Goal: Transaction & Acquisition: Book appointment/travel/reservation

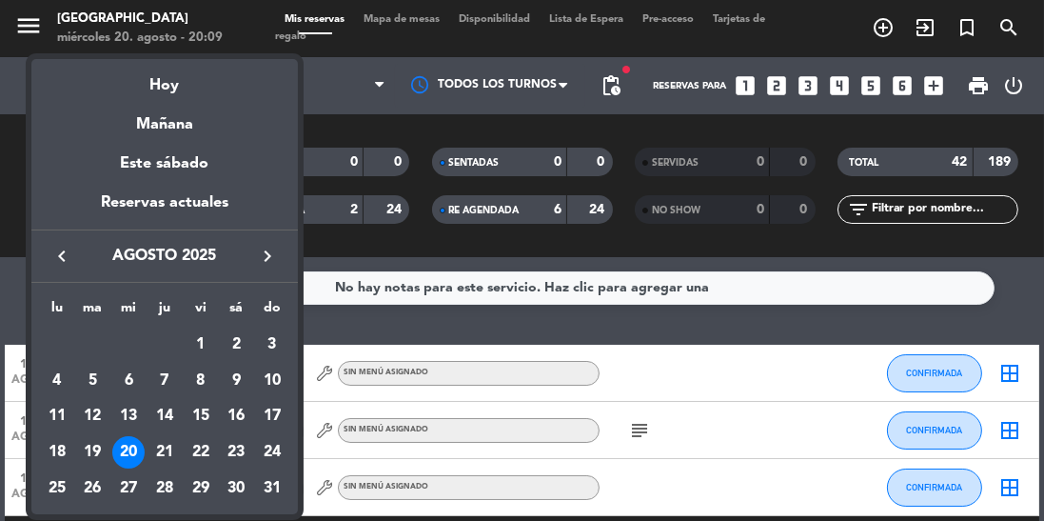
click at [276, 449] on div "24" at bounding box center [272, 452] width 32 height 32
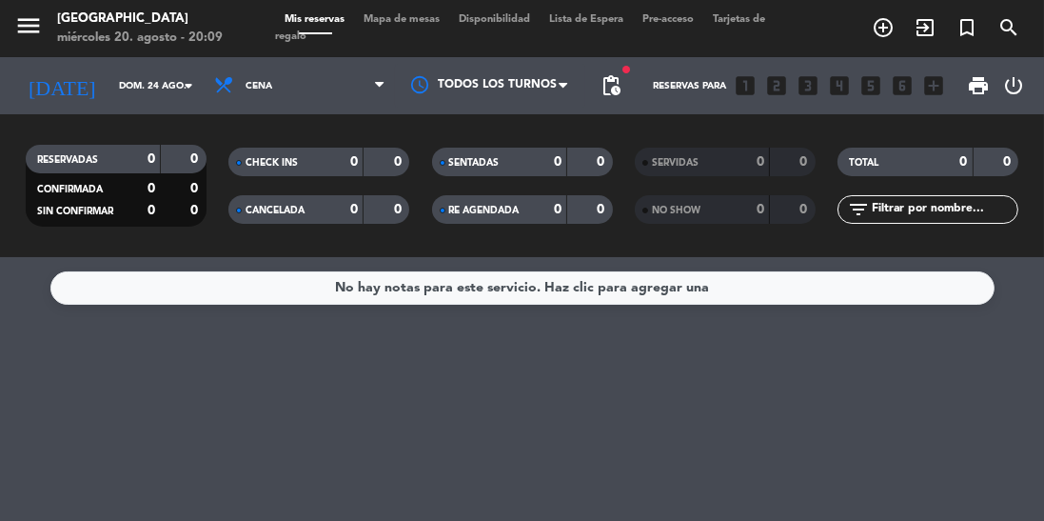
click at [111, 81] on input "dom. 24 ago." at bounding box center [179, 86] width 140 height 30
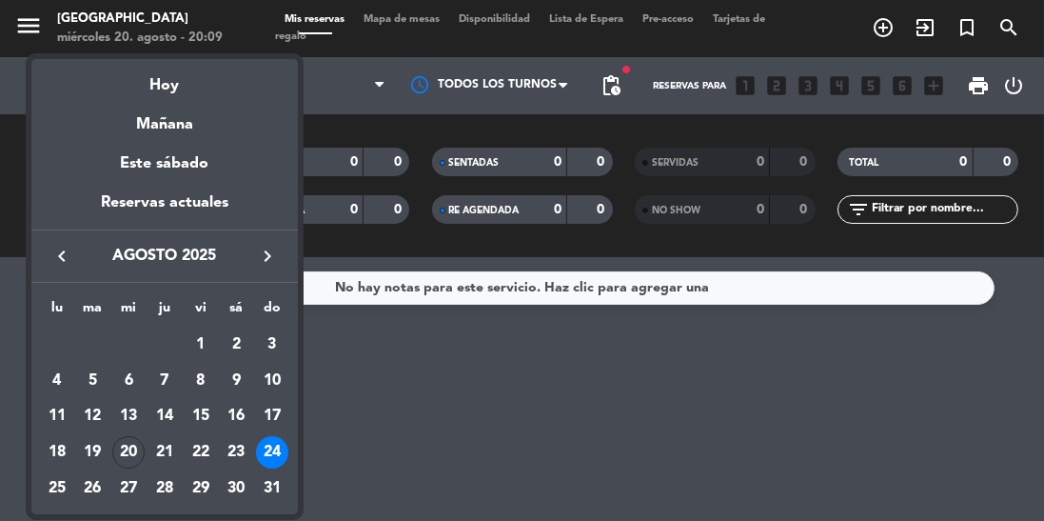
click at [236, 463] on div "23" at bounding box center [236, 452] width 32 height 32
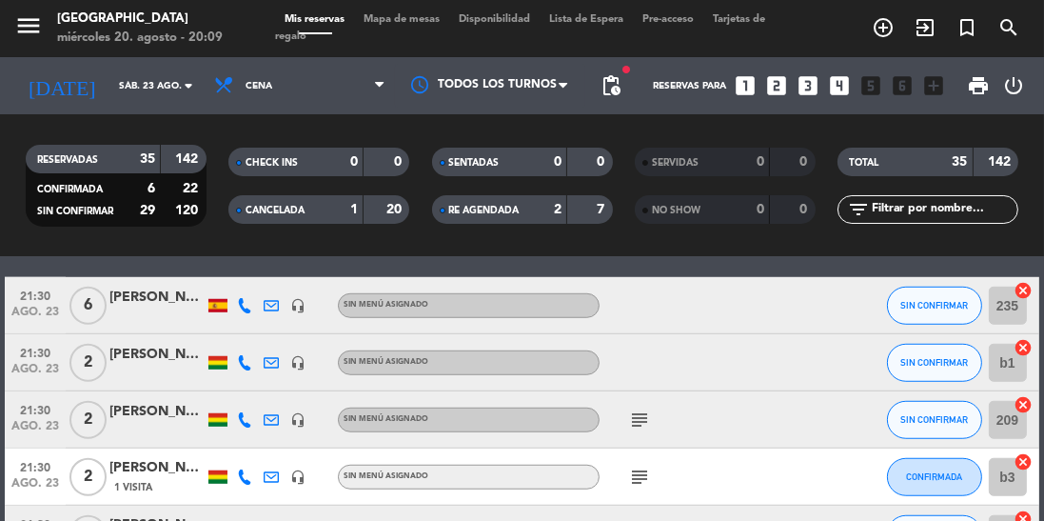
scroll to position [2103, 0]
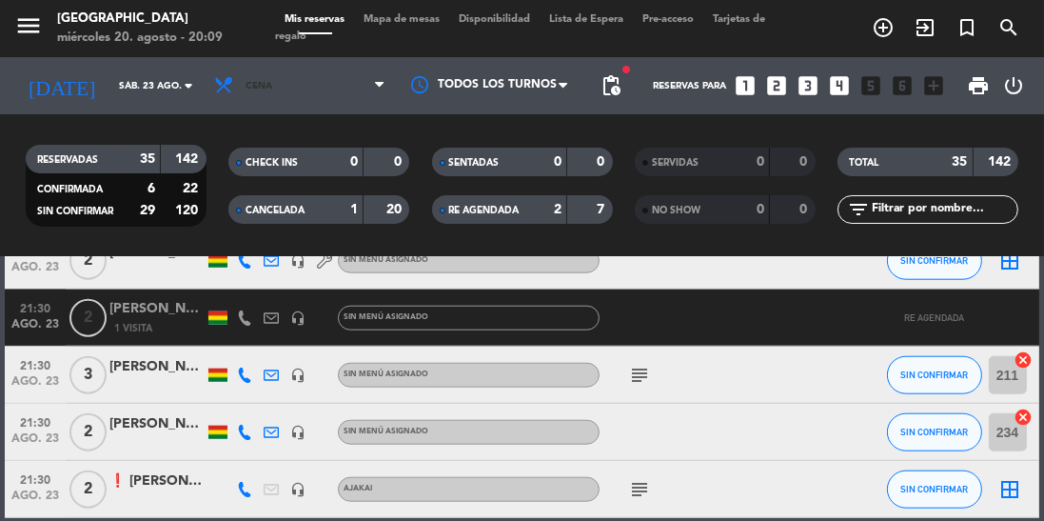
click at [318, 88] on span "Cena" at bounding box center [300, 86] width 190 height 42
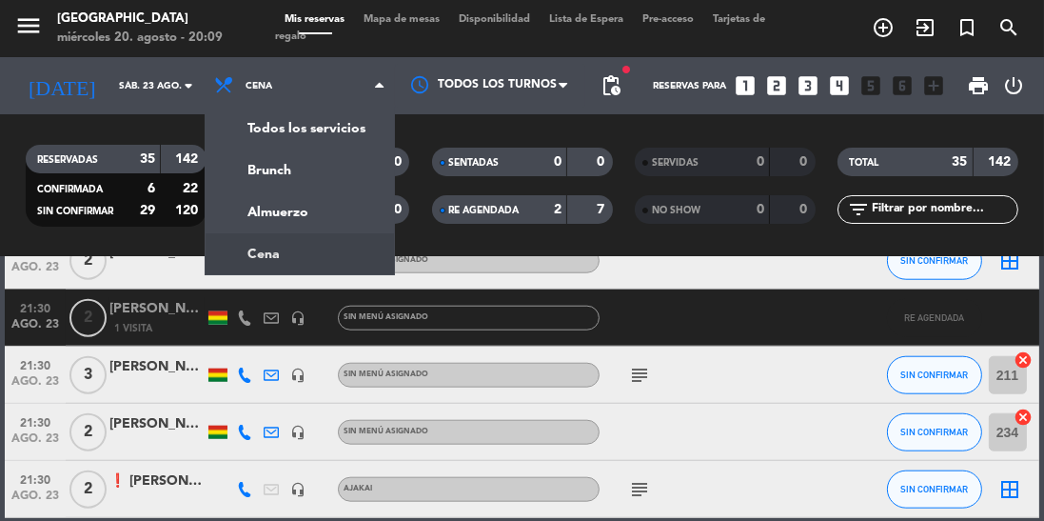
click at [314, 208] on div "menu [GEOGRAPHIC_DATA] miércoles 20. agosto - 20:09 Mis reservas Mapa de mesas …" at bounding box center [522, 128] width 1044 height 257
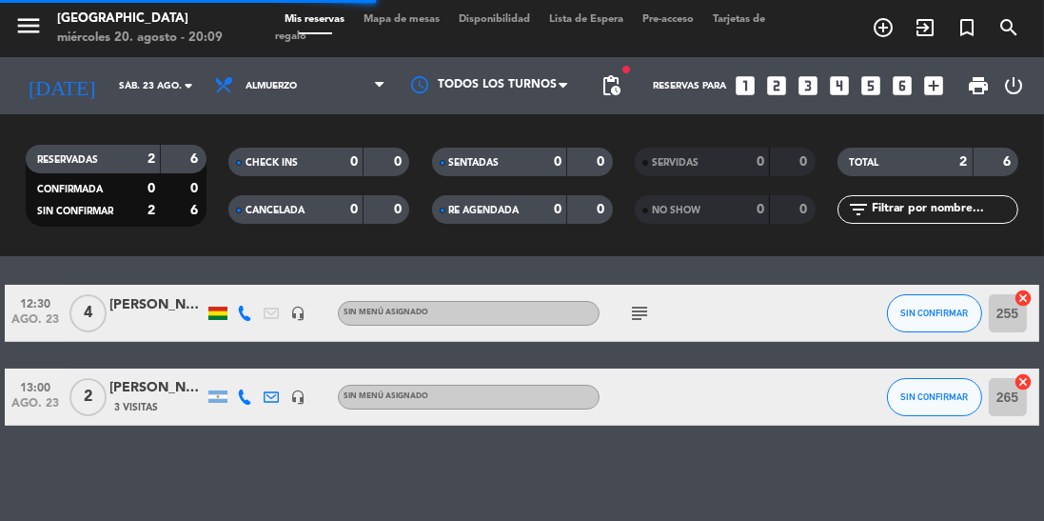
scroll to position [0, 0]
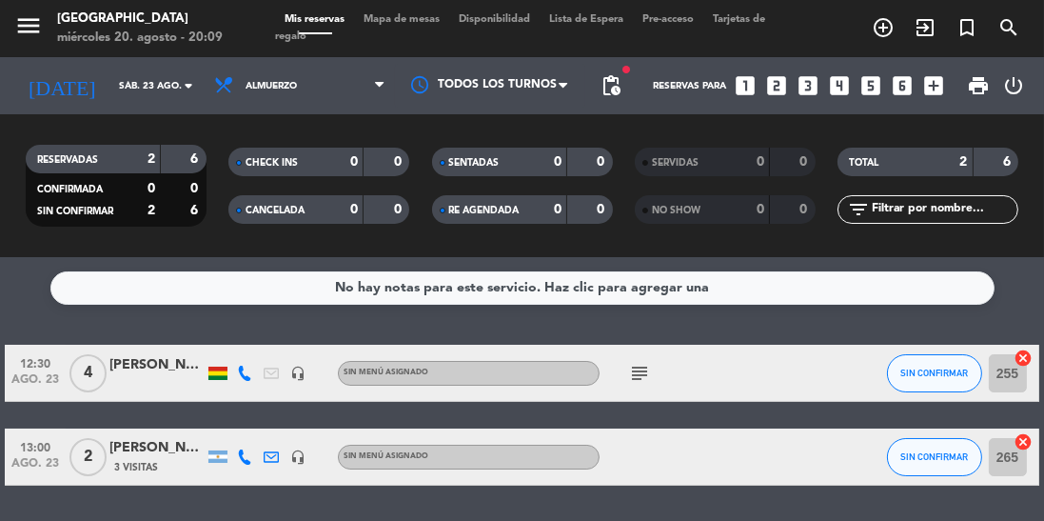
click at [157, 86] on input "sáb. 23 ago." at bounding box center [179, 86] width 140 height 30
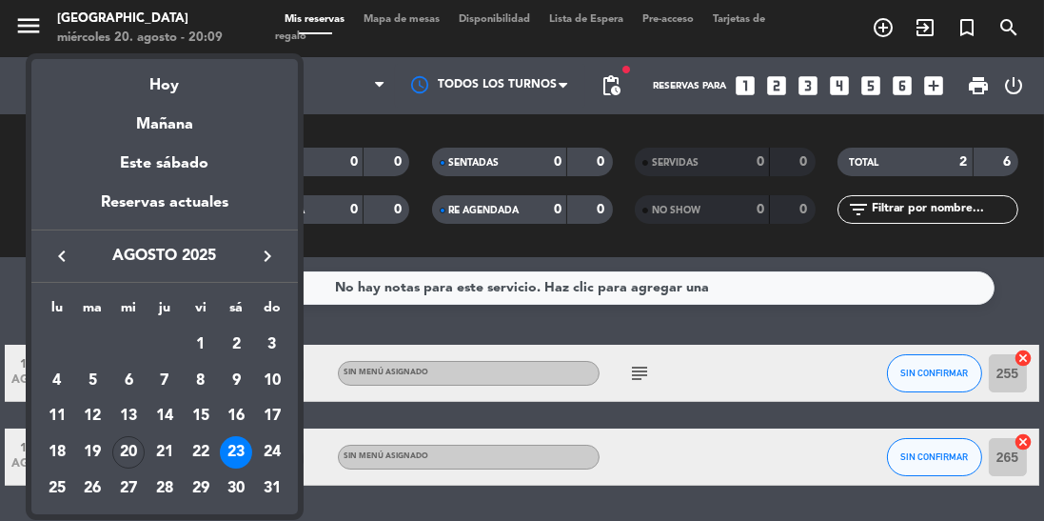
click at [236, 488] on div "30" at bounding box center [236, 488] width 32 height 32
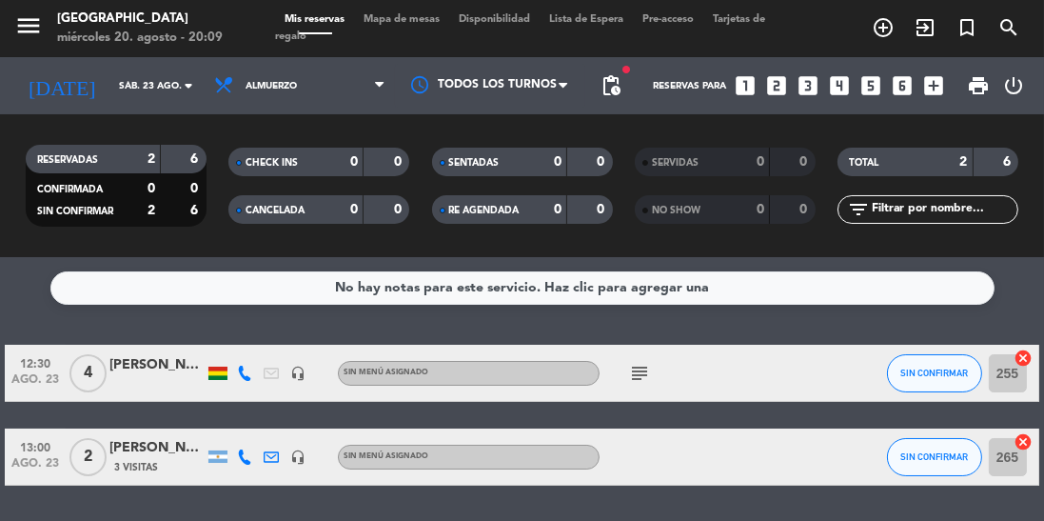
type input "sáb. 30 ago."
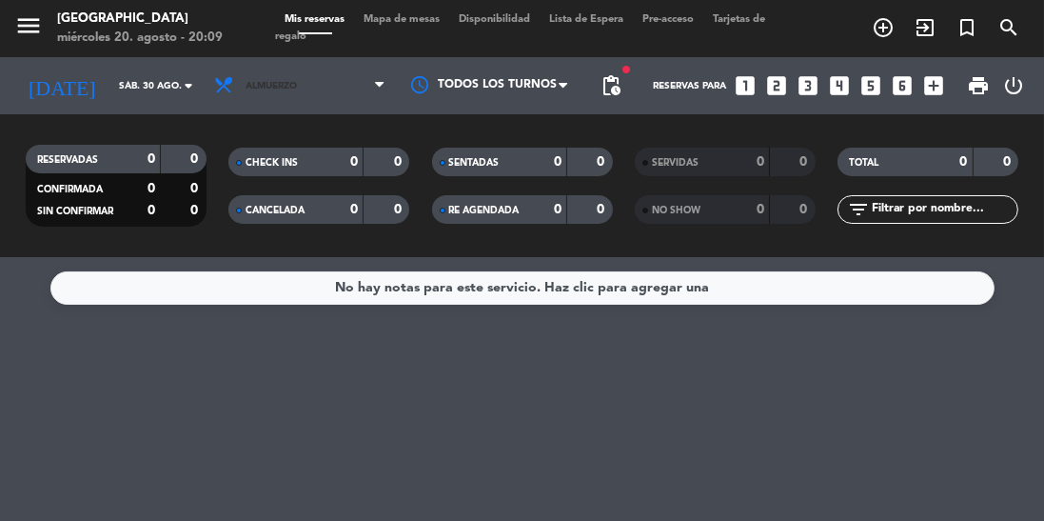
click at [306, 66] on span "Almuerzo" at bounding box center [300, 86] width 190 height 42
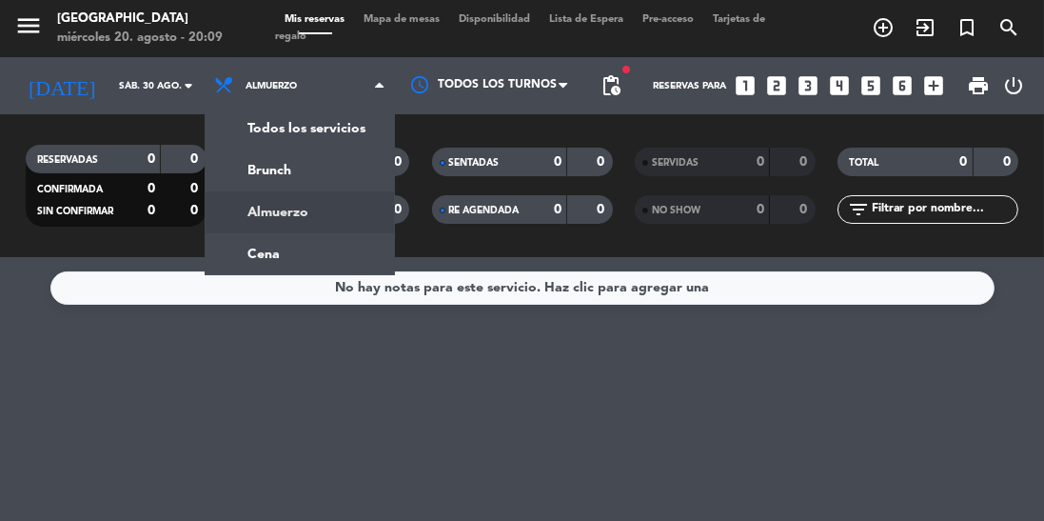
click at [285, 267] on ng-component "menu [GEOGRAPHIC_DATA] miércoles 20. agosto - 20:09 Mis reservas Mapa de mesas …" at bounding box center [522, 260] width 1044 height 521
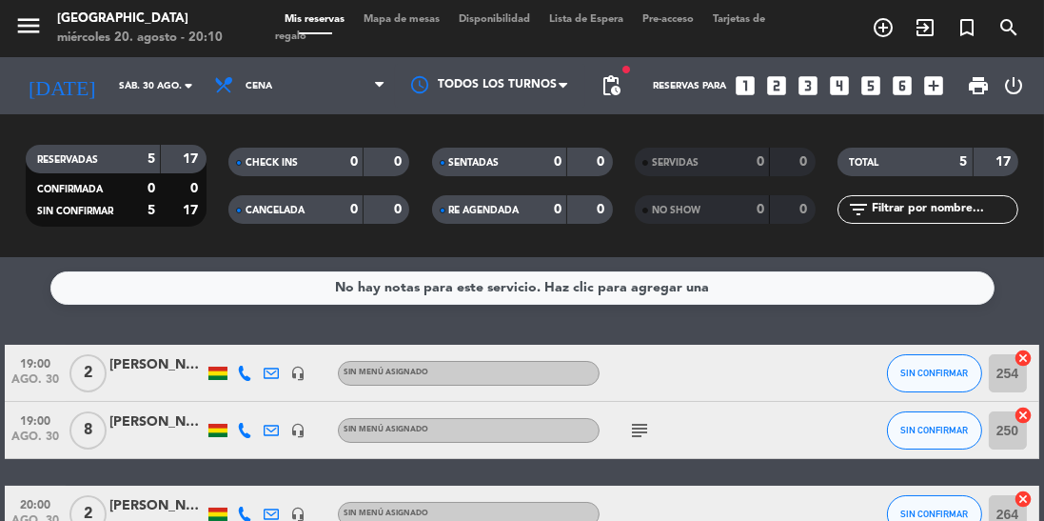
click at [935, 83] on icon "add_box" at bounding box center [933, 85] width 25 height 25
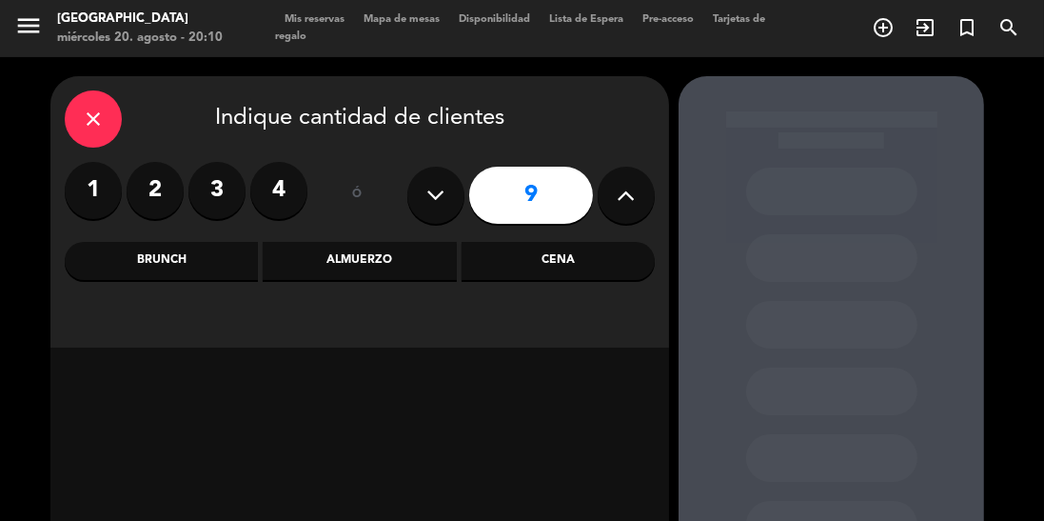
click at [419, 195] on button at bounding box center [435, 195] width 57 height 57
type input "8"
click at [565, 252] on div "Cena" at bounding box center [558, 261] width 193 height 38
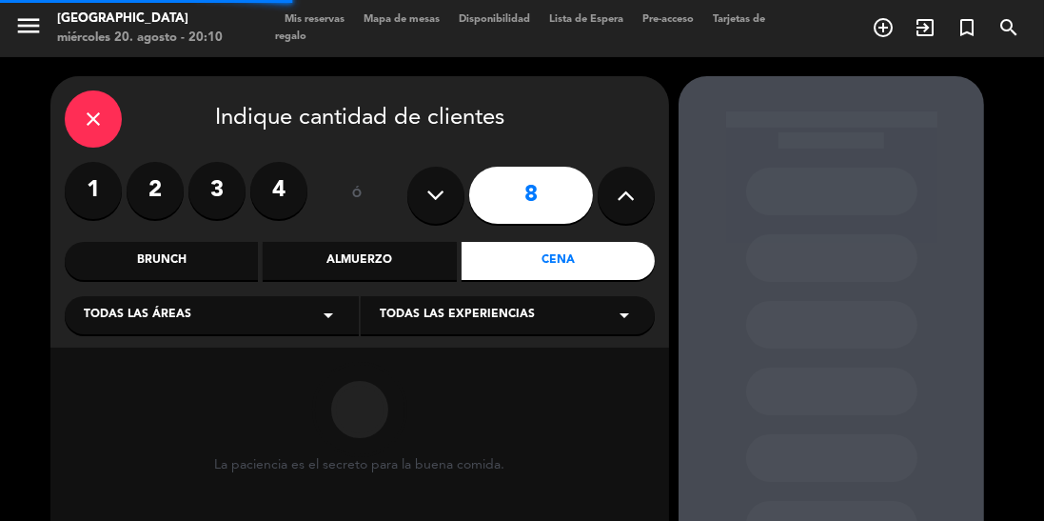
click at [543, 306] on div "Todas las experiencias arrow_drop_down" at bounding box center [508, 315] width 294 height 38
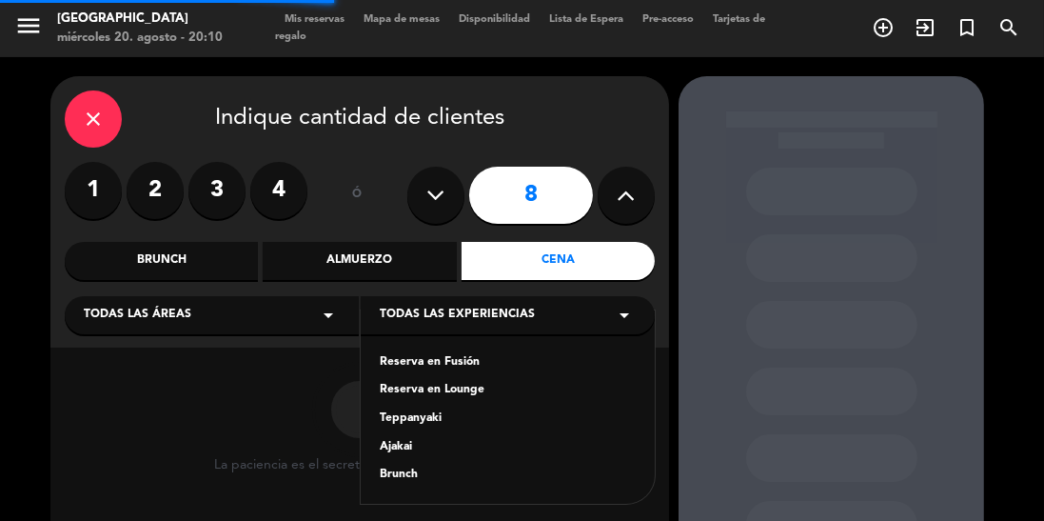
click at [483, 354] on div "Reserva en Fusión" at bounding box center [508, 362] width 256 height 19
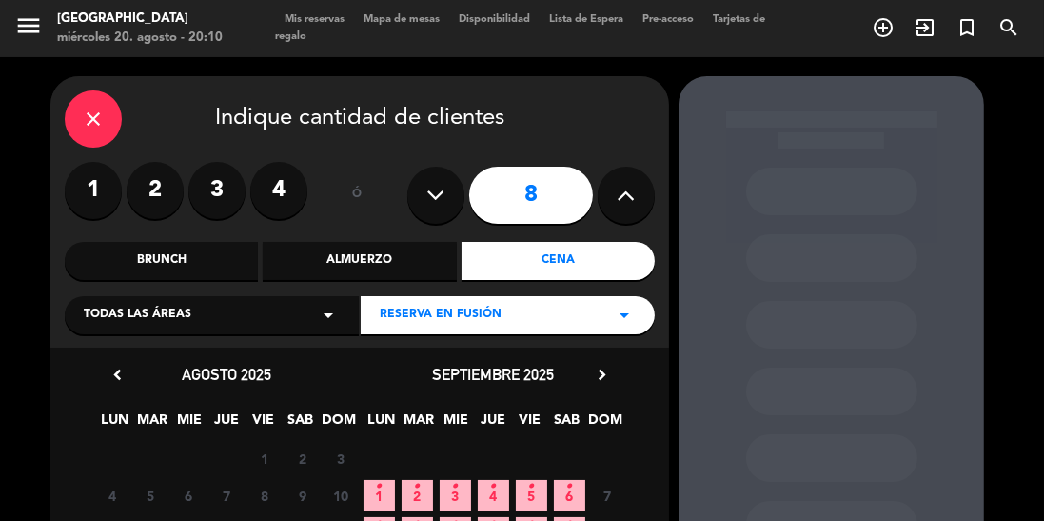
scroll to position [165, 0]
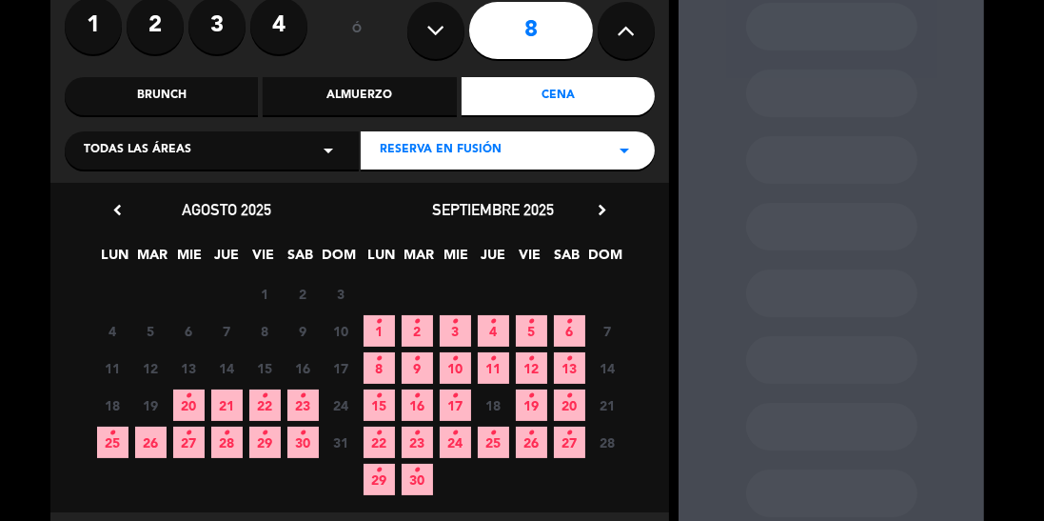
click at [304, 445] on icon "•" at bounding box center [303, 433] width 7 height 30
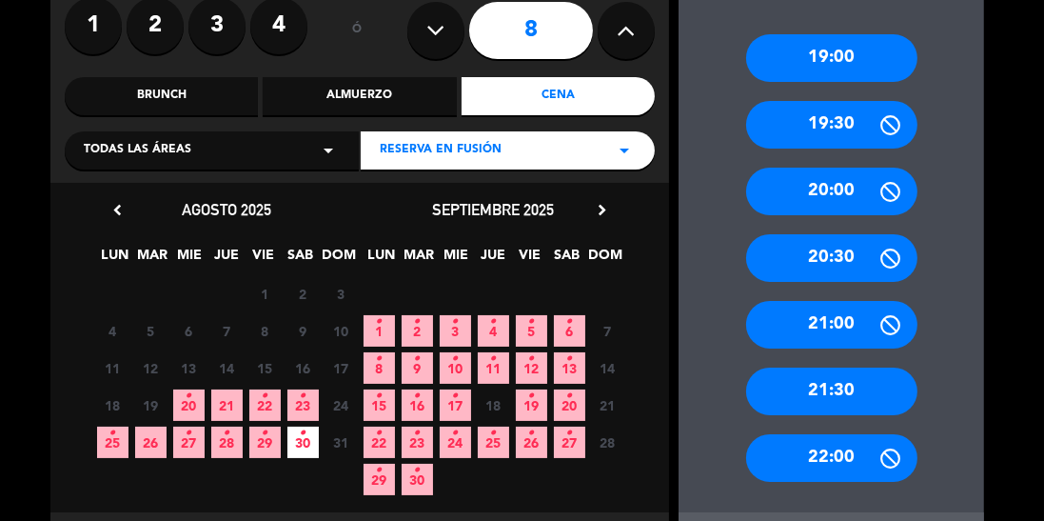
click at [877, 59] on div "19:00" at bounding box center [831, 58] width 171 height 48
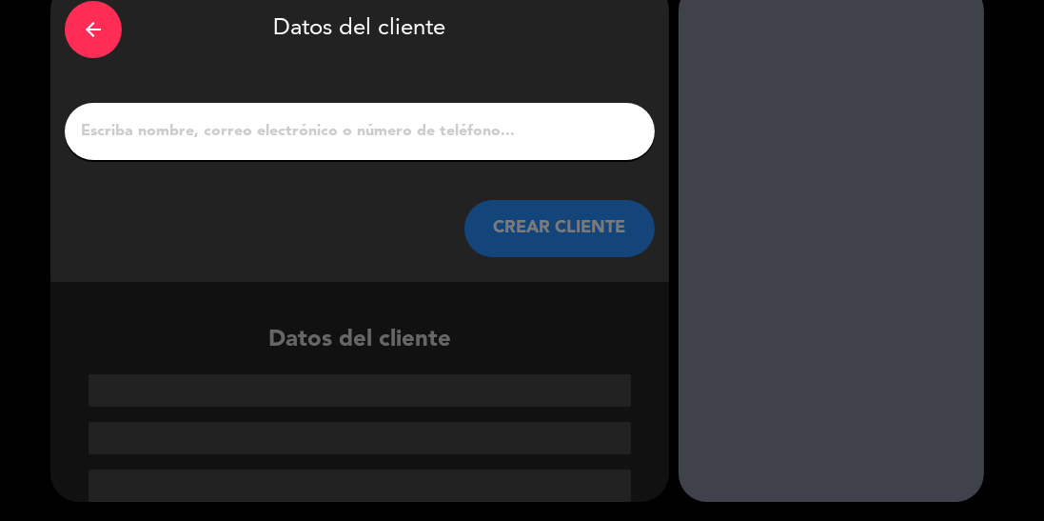
scroll to position [2, 0]
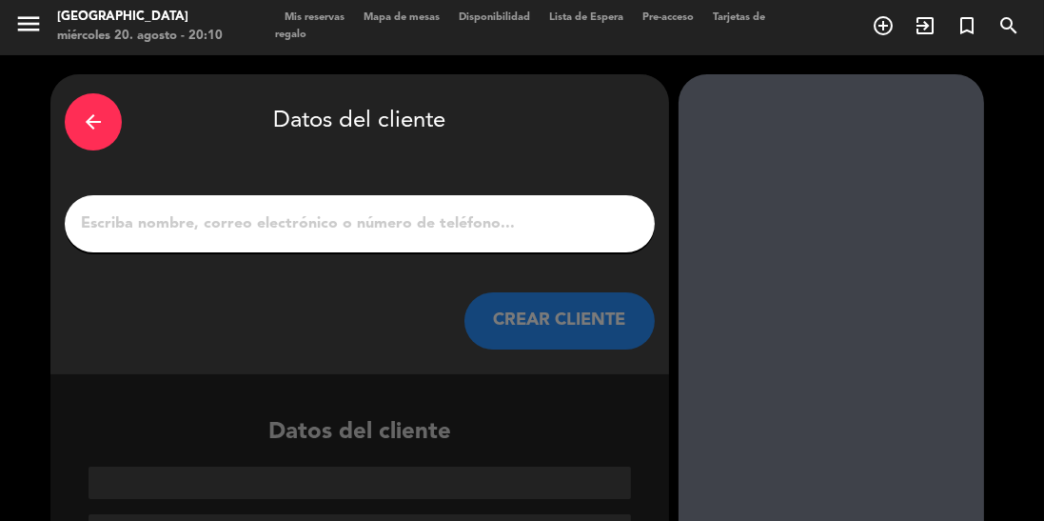
click at [311, 214] on input "1" at bounding box center [360, 223] width 562 height 27
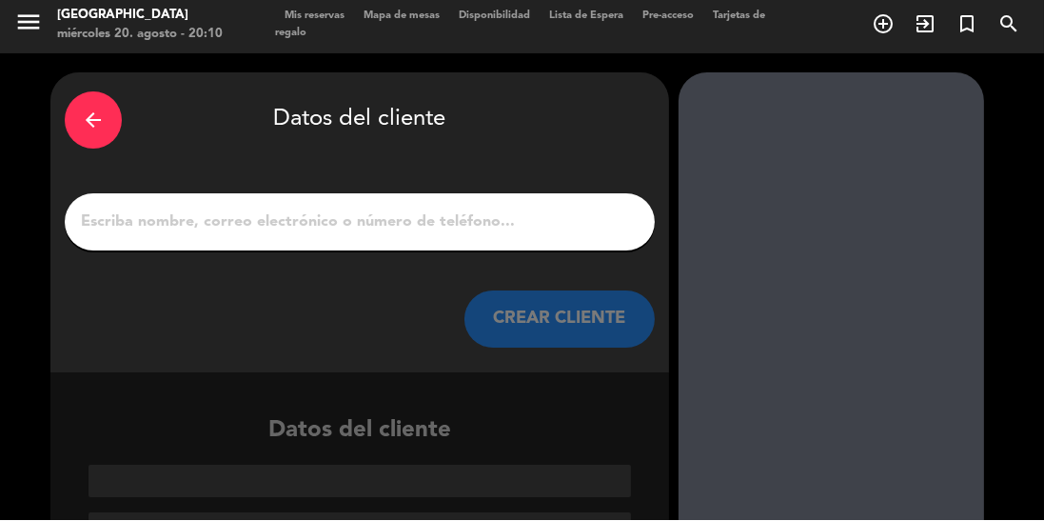
scroll to position [0, 0]
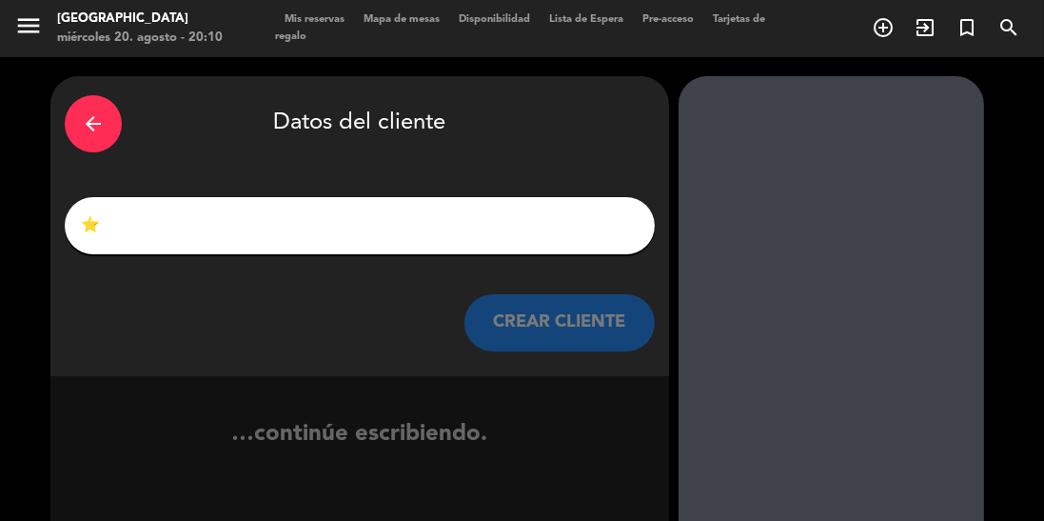
click at [124, 227] on input "⭐" at bounding box center [360, 225] width 562 height 27
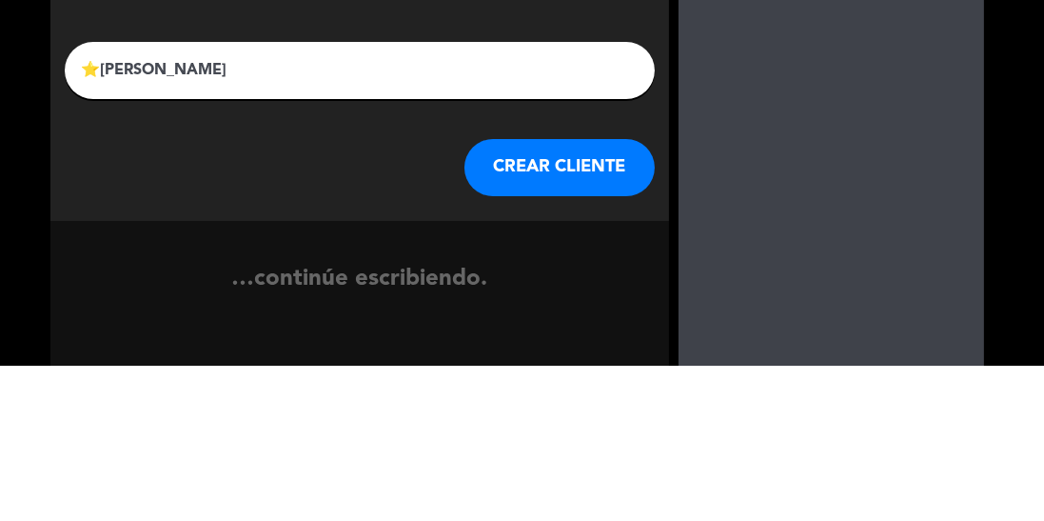
type input "⭐[PERSON_NAME]"
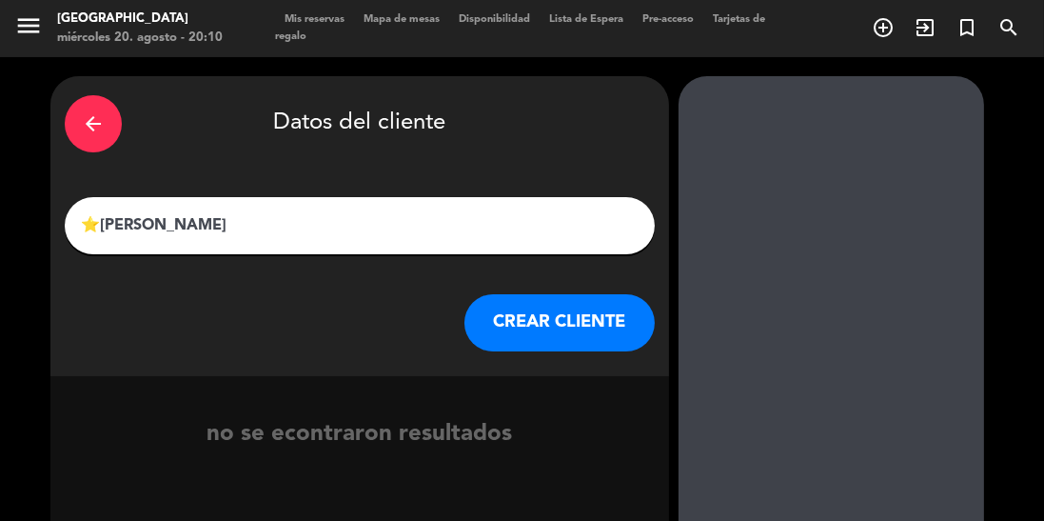
click at [588, 318] on button "CREAR CLIENTE" at bounding box center [559, 322] width 190 height 57
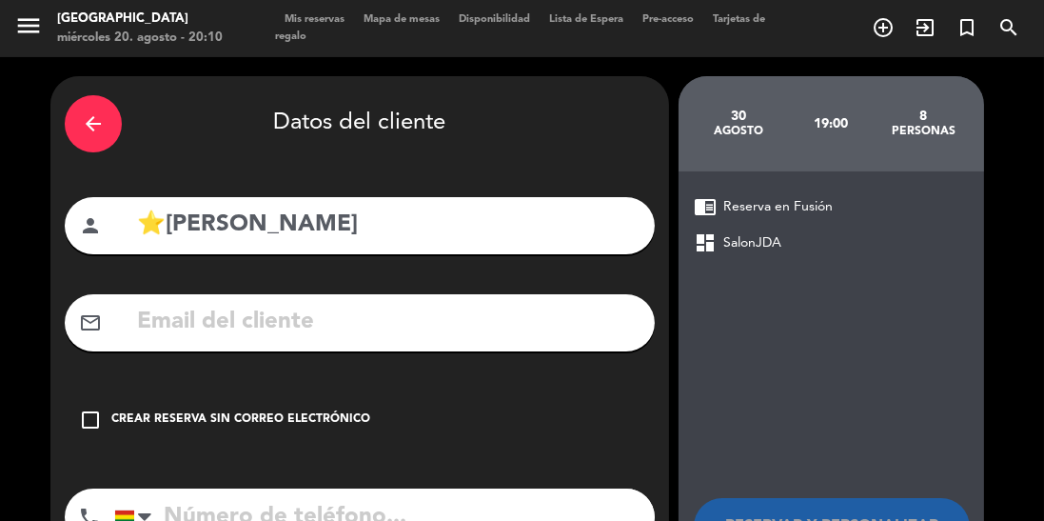
scroll to position [50, 0]
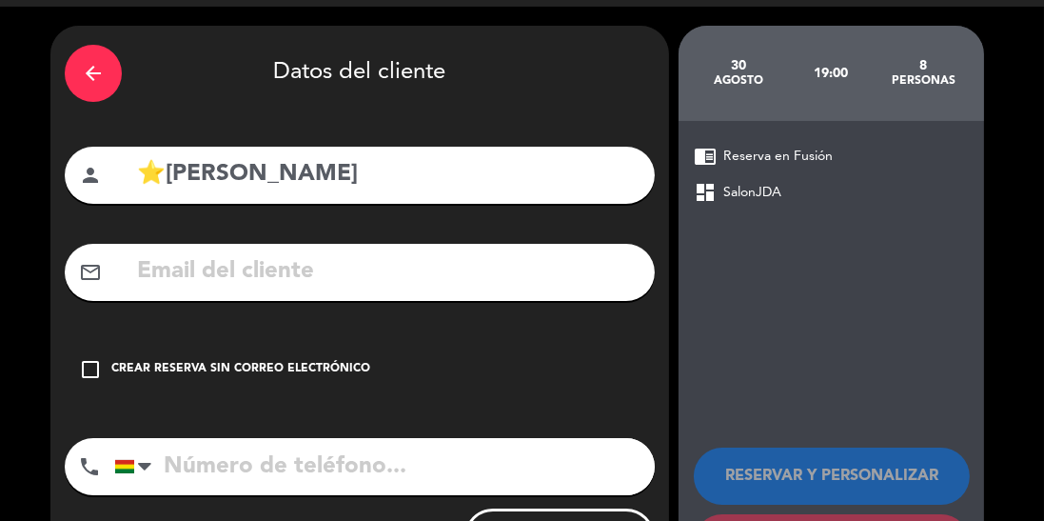
click at [211, 454] on input "tel" at bounding box center [384, 466] width 541 height 57
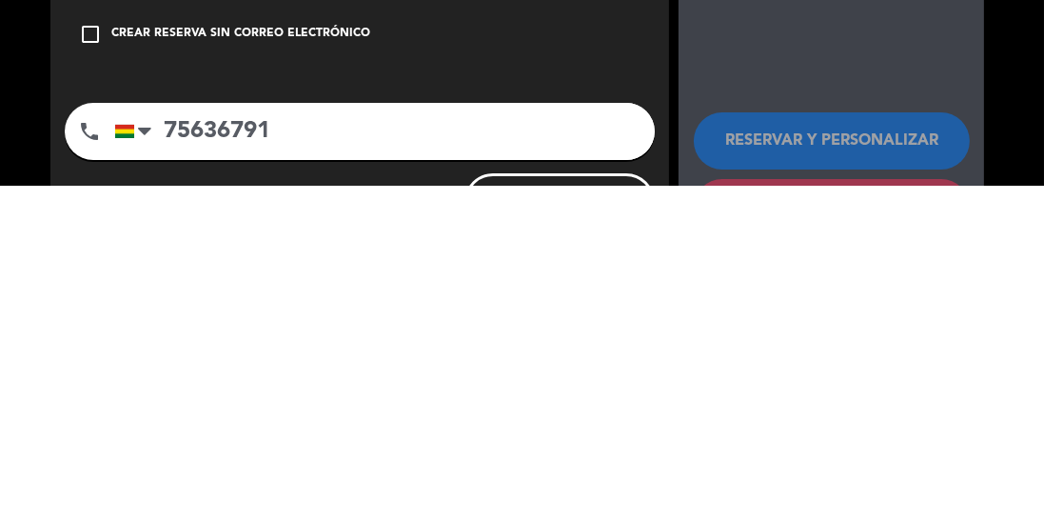
scroll to position [0, 0]
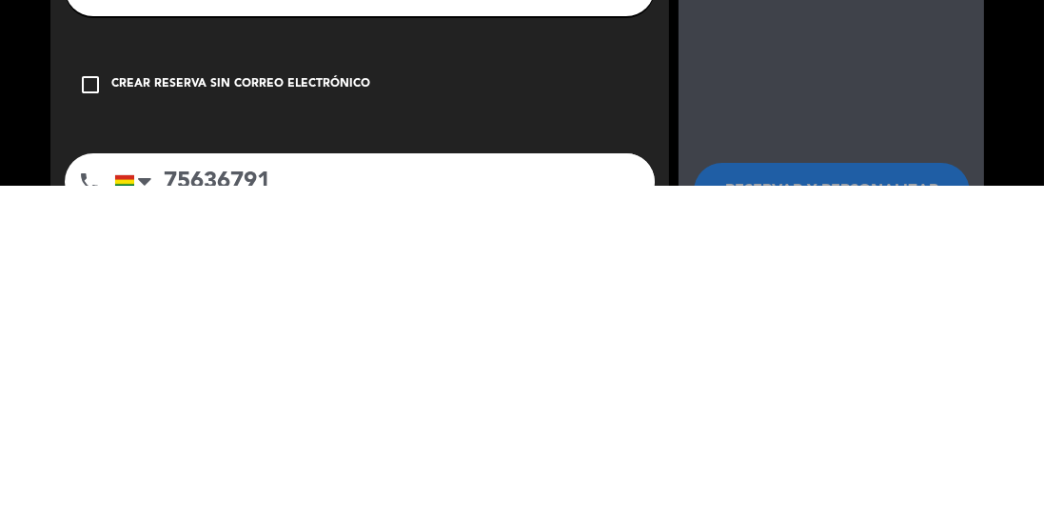
type input "75636791"
click at [84, 408] on icon "check_box_outline_blank" at bounding box center [90, 419] width 23 height 23
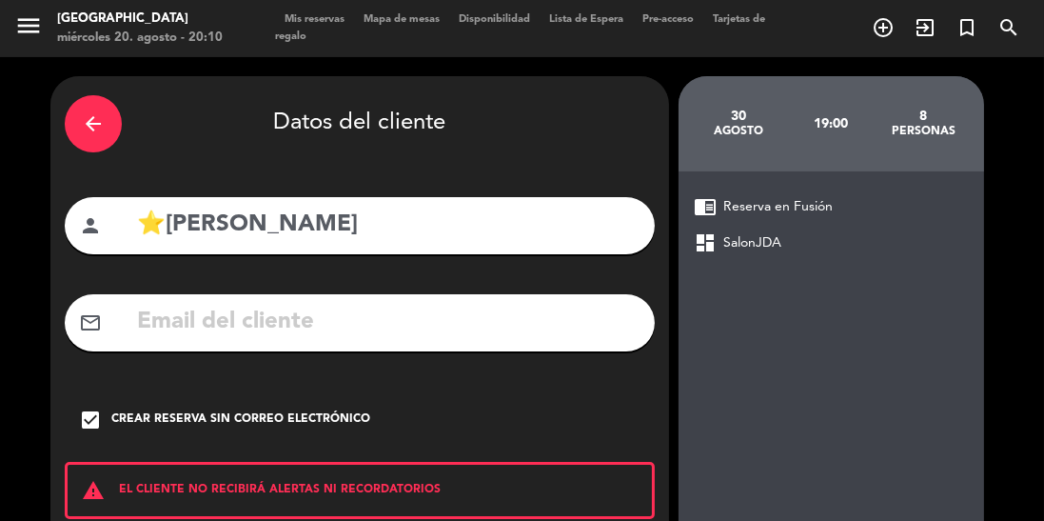
scroll to position [121, 0]
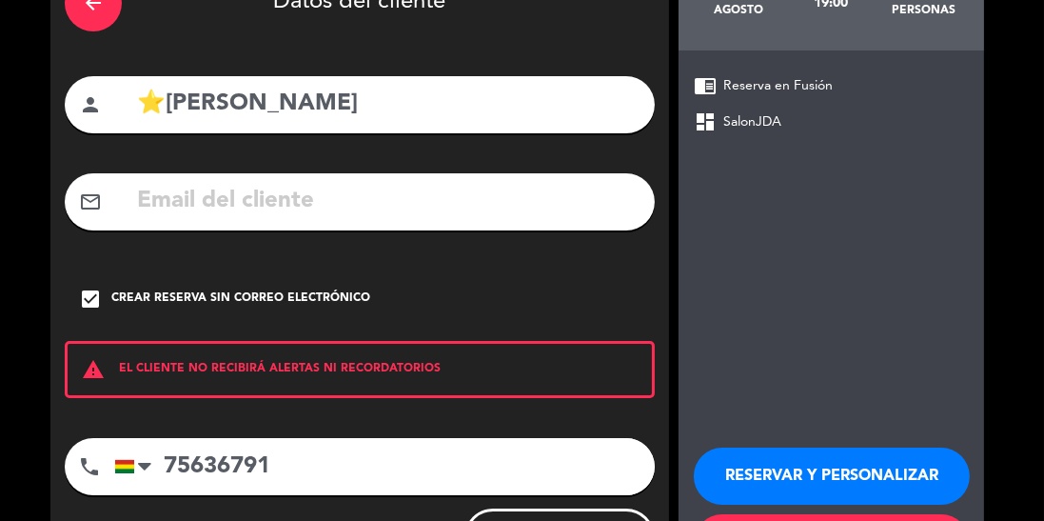
click at [785, 447] on button "RESERVAR Y PERSONALIZAR" at bounding box center [832, 475] width 276 height 57
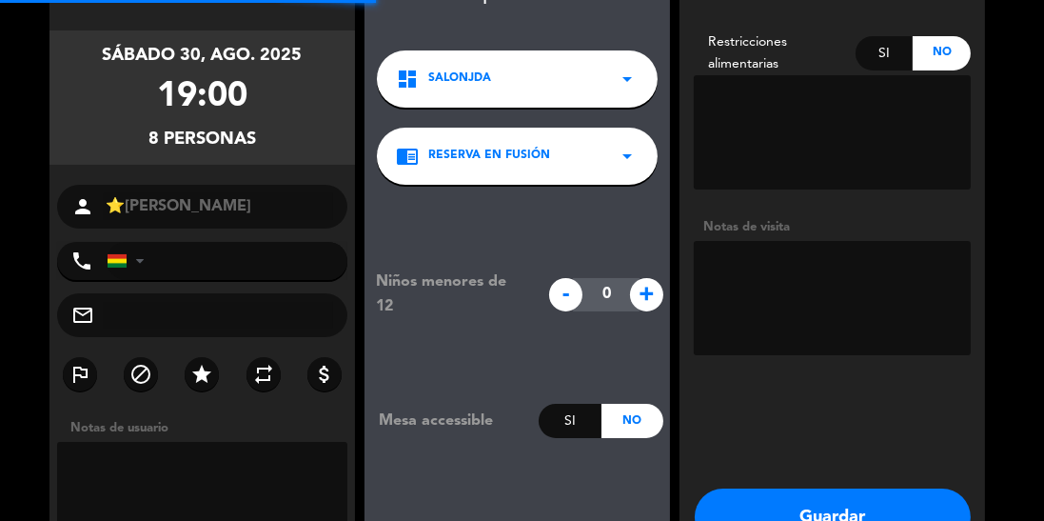
type input "[PHONE_NUMBER]"
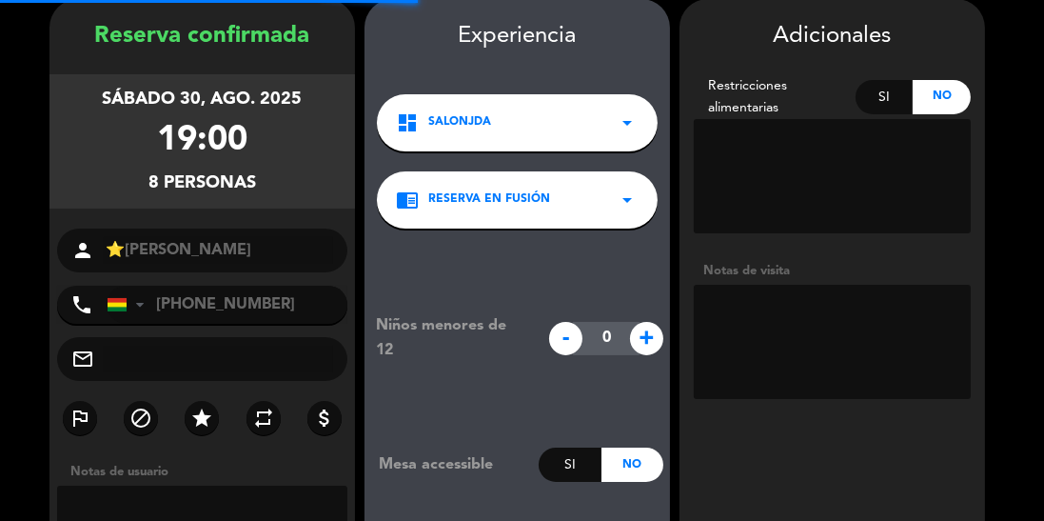
scroll to position [76, 0]
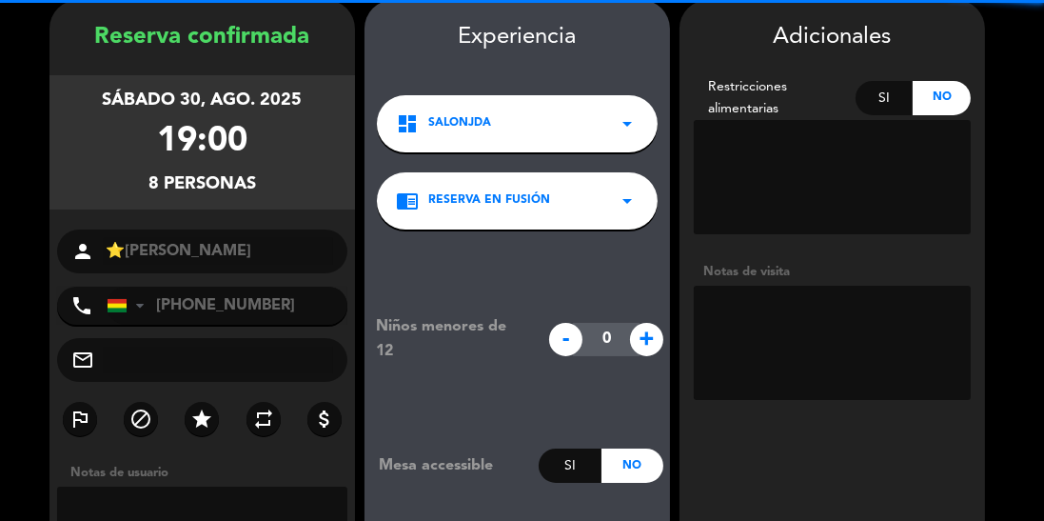
click at [778, 323] on textarea at bounding box center [832, 343] width 277 height 114
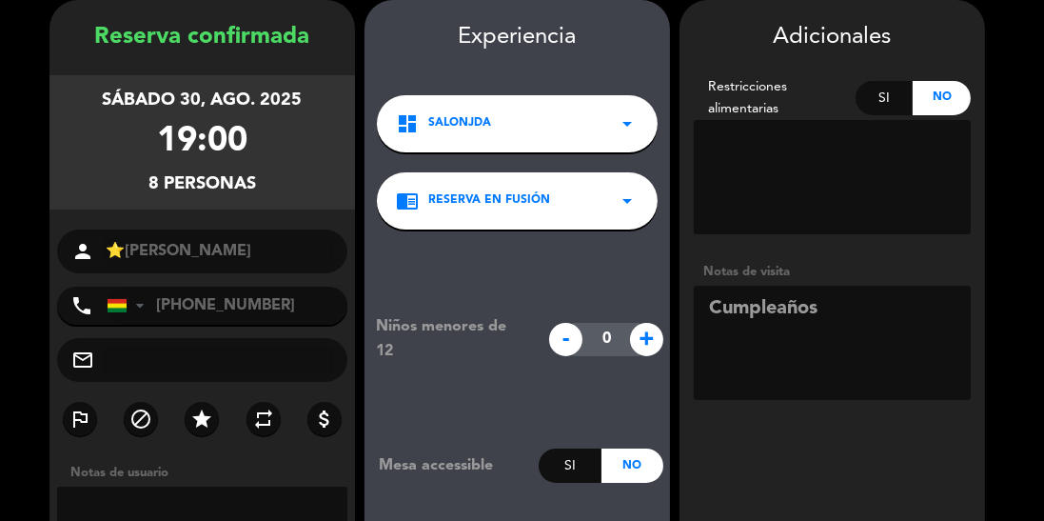
click at [710, 309] on textarea at bounding box center [832, 343] width 277 height 114
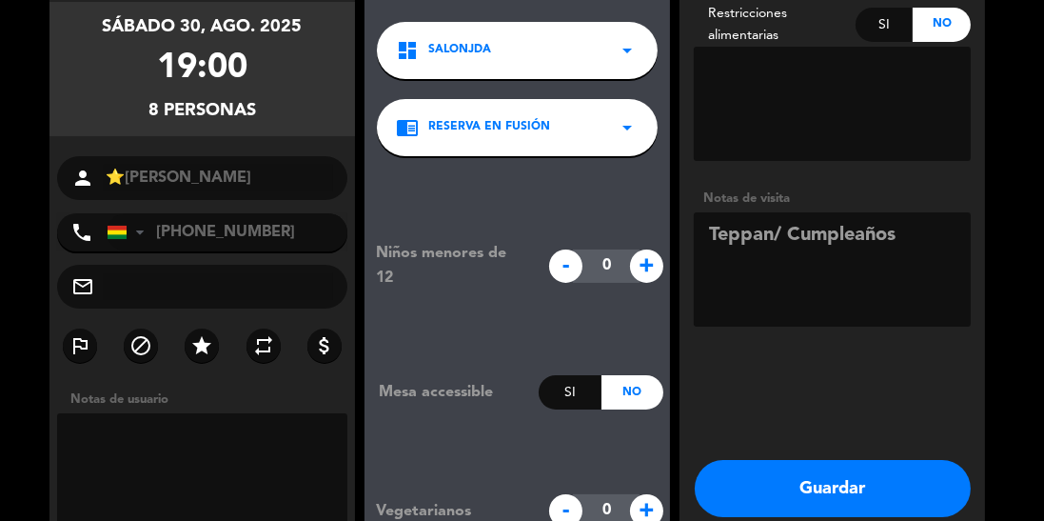
type textarea "Teppan/ Cumpleaños"
click at [812, 486] on button "Guardar" at bounding box center [833, 488] width 276 height 57
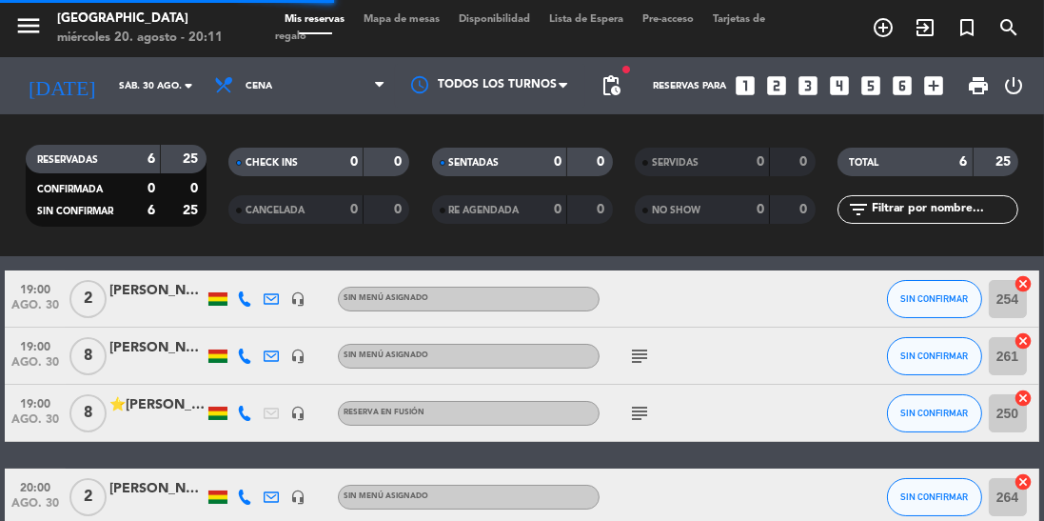
scroll to position [80, 0]
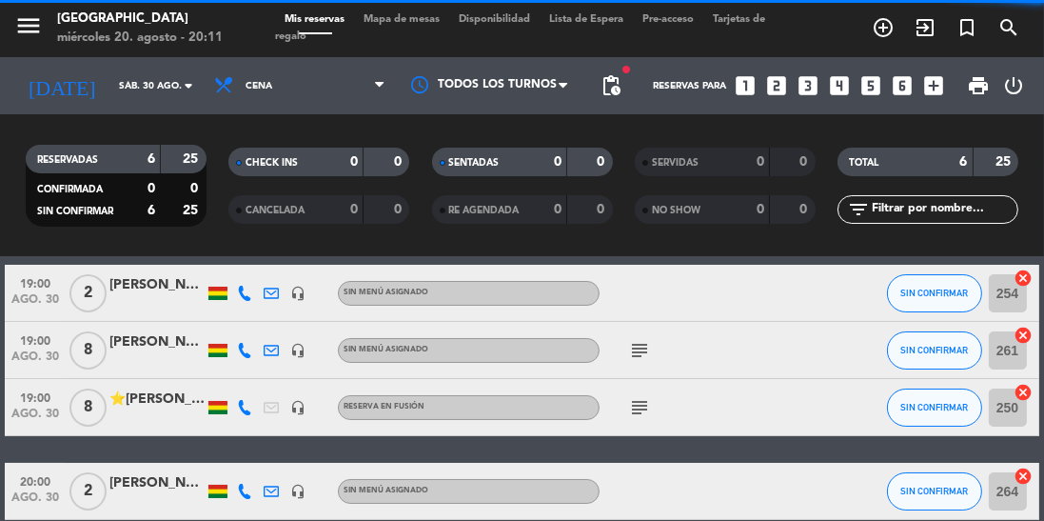
click at [152, 422] on div at bounding box center [156, 417] width 95 height 15
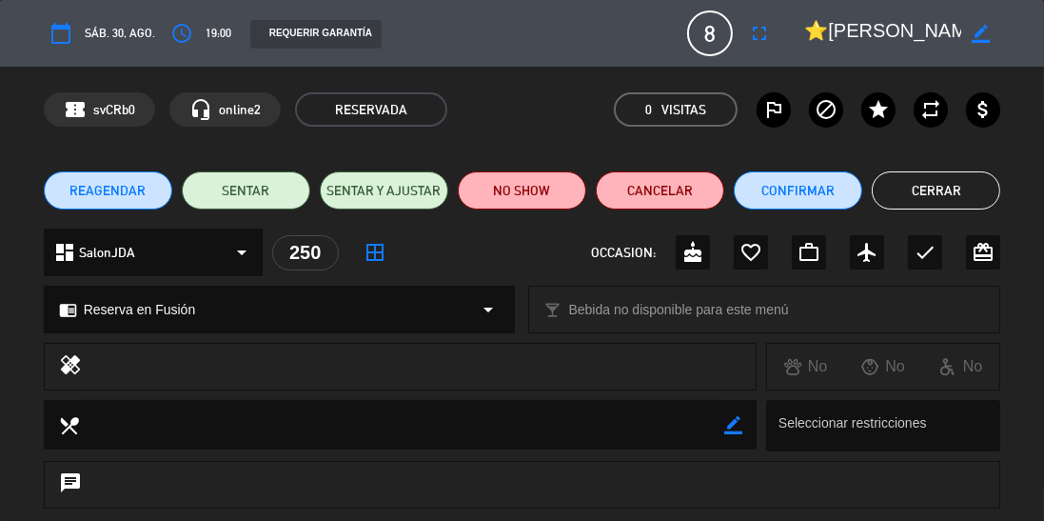
click at [259, 306] on div "chrome_reader_mode Reserva en Fusión arrow_drop_down" at bounding box center [280, 309] width 470 height 46
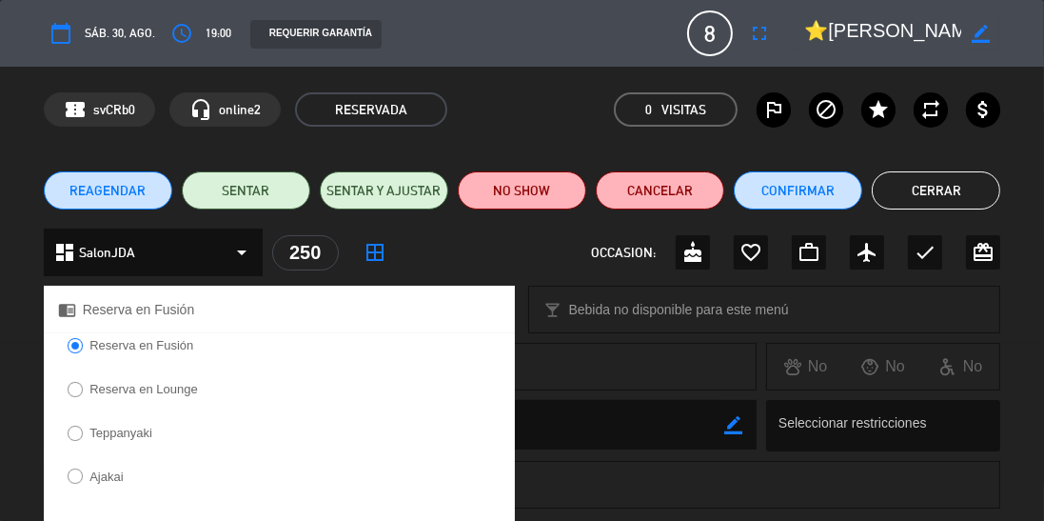
click at [108, 421] on label "Teppanyaki" at bounding box center [110, 435] width 105 height 30
select select
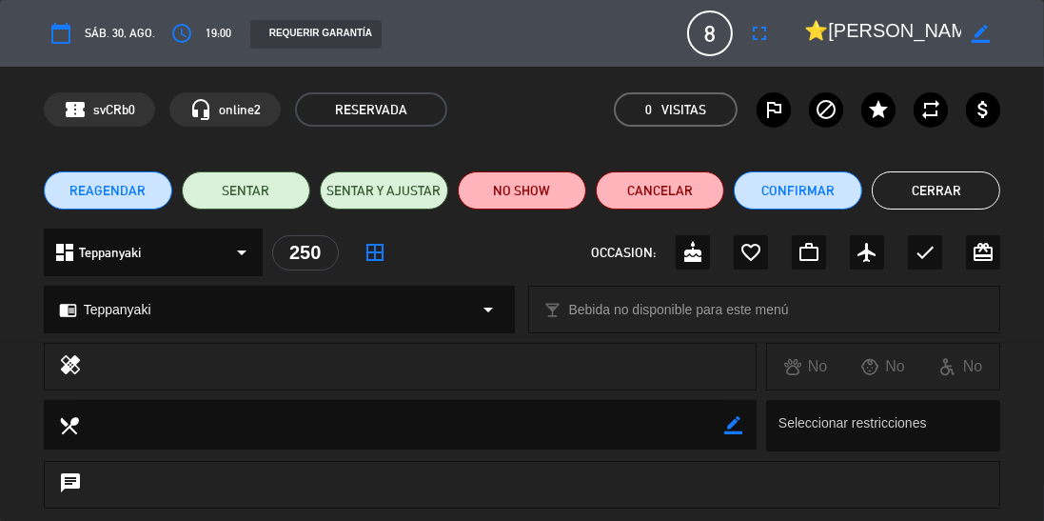
click at [198, 244] on div "dashboard Teppanyaki arrow_drop_down" at bounding box center [153, 252] width 219 height 48
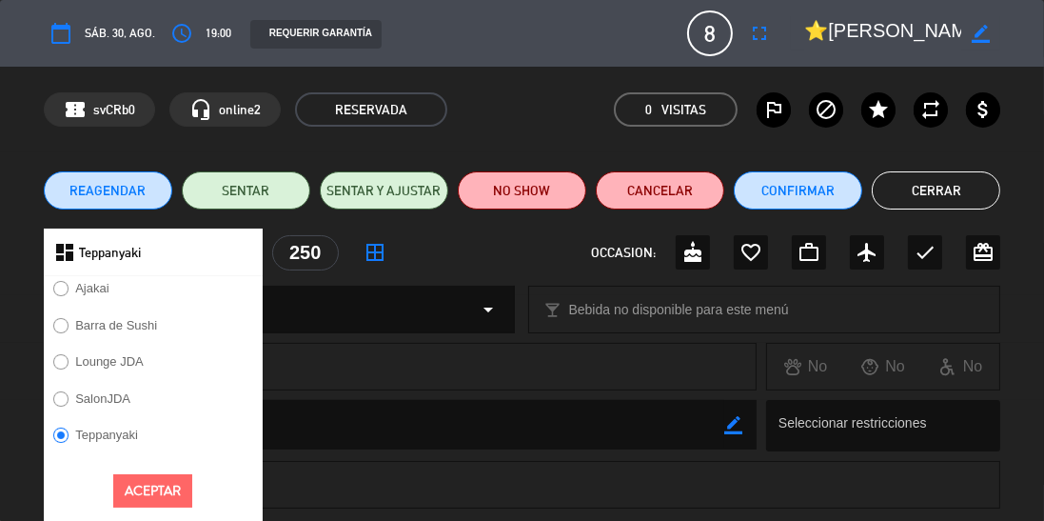
click at [138, 485] on button "Aceptar" at bounding box center [152, 490] width 79 height 33
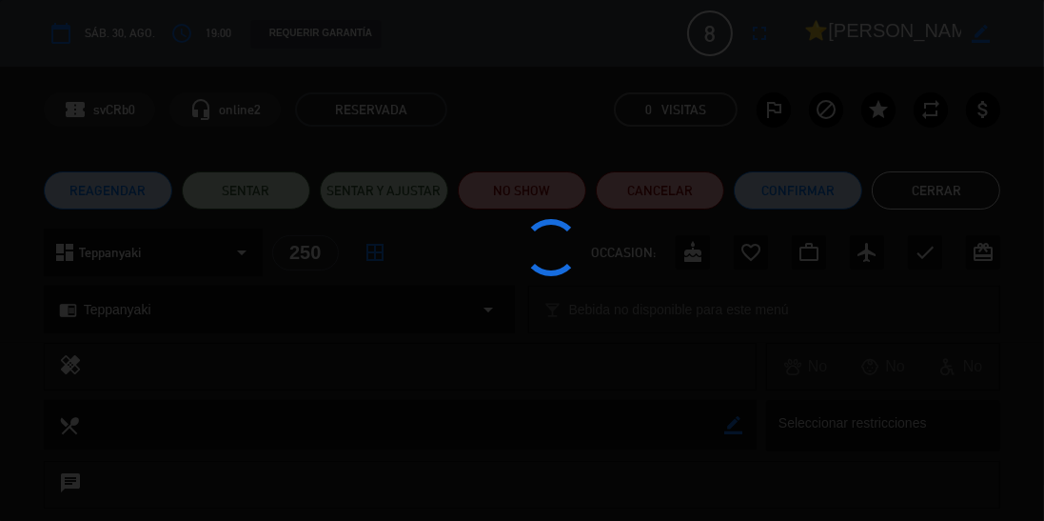
type input "201"
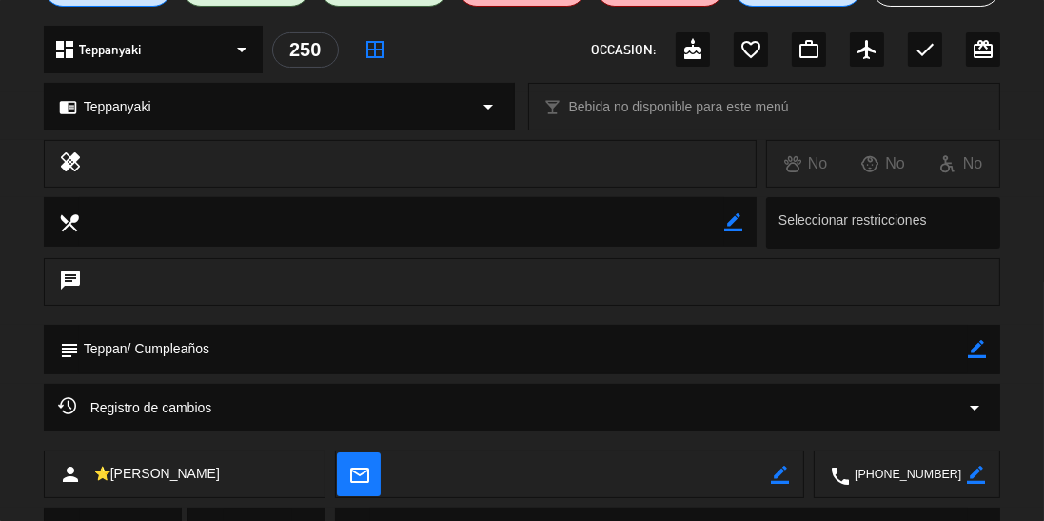
scroll to position [0, 0]
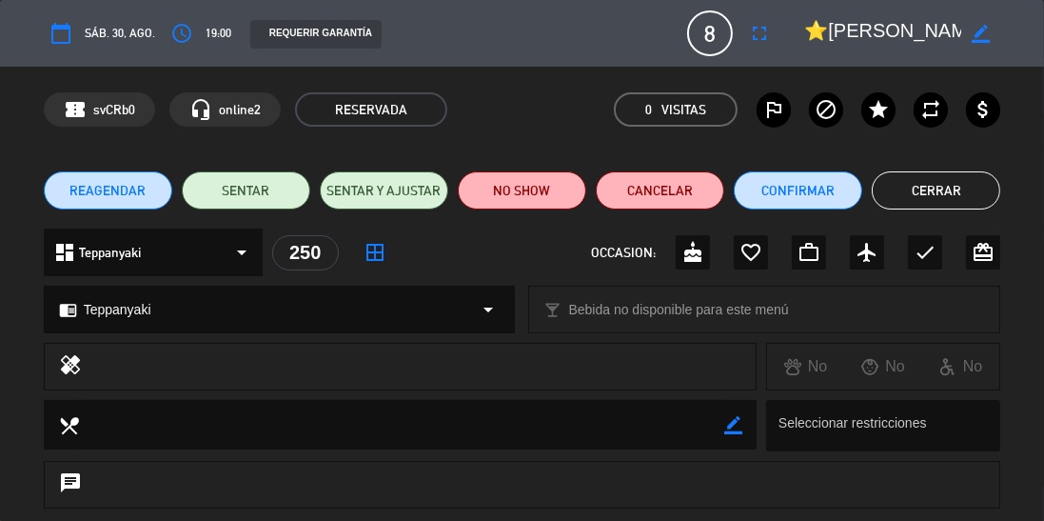
click at [941, 178] on button "Cerrar" at bounding box center [936, 190] width 128 height 38
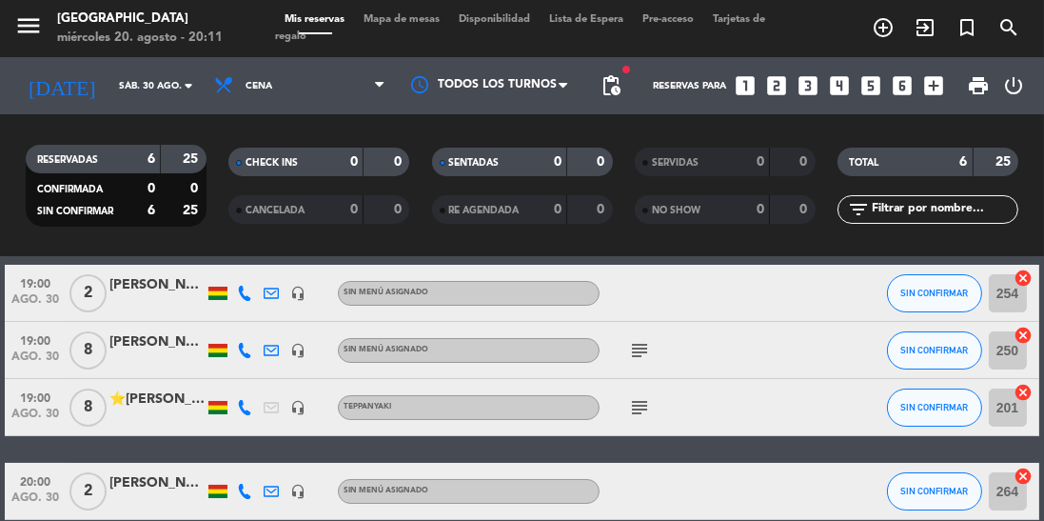
click at [631, 404] on icon "subject" at bounding box center [639, 407] width 23 height 23
click at [131, 404] on div "⭐[PERSON_NAME]" at bounding box center [156, 399] width 95 height 22
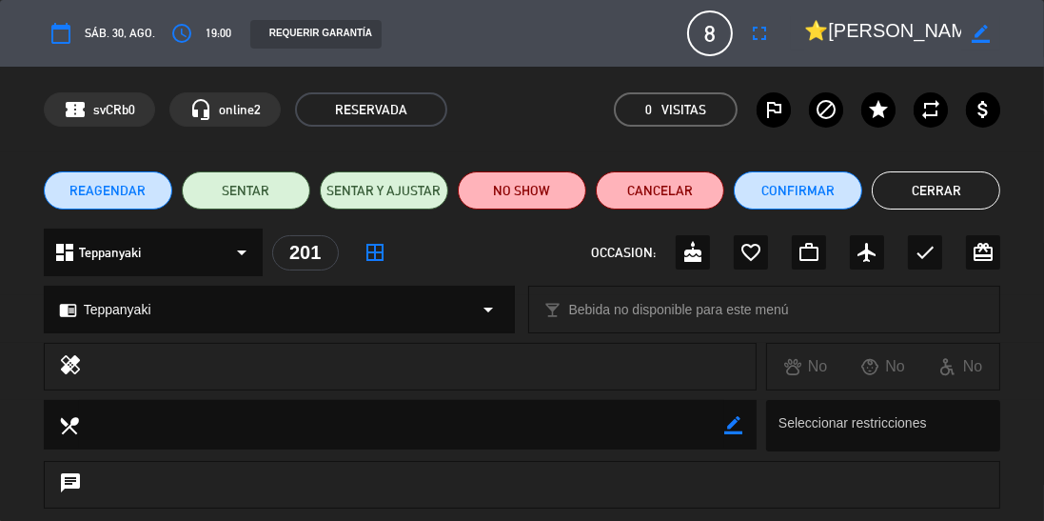
click at [935, 177] on button "Cerrar" at bounding box center [936, 190] width 128 height 38
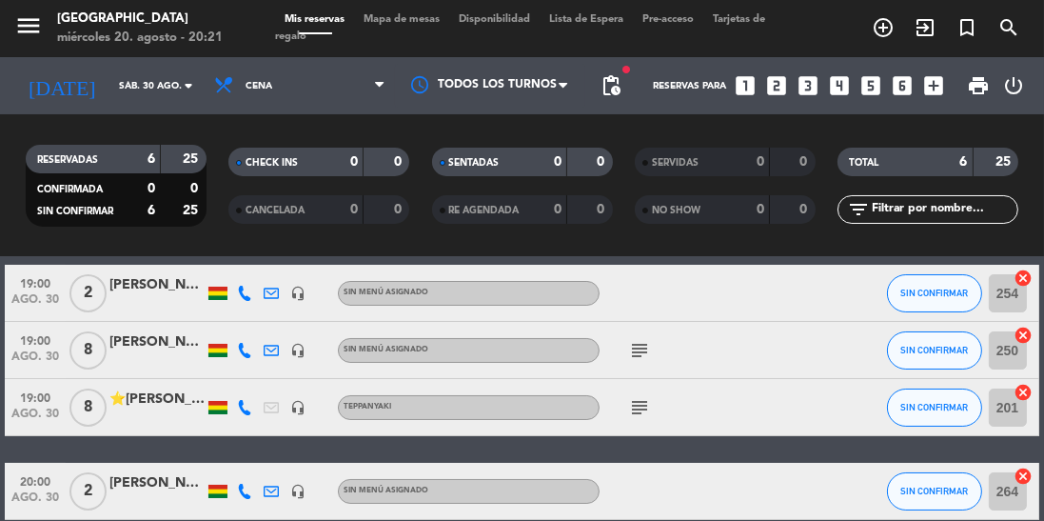
click at [171, 89] on input "sáb. 30 ago." at bounding box center [179, 86] width 140 height 30
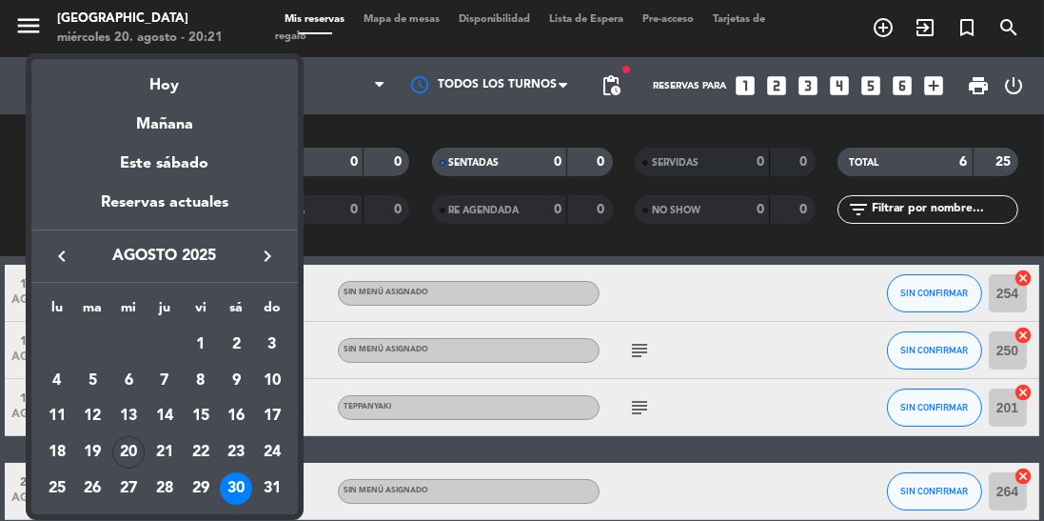
click at [779, 363] on div at bounding box center [522, 260] width 1044 height 521
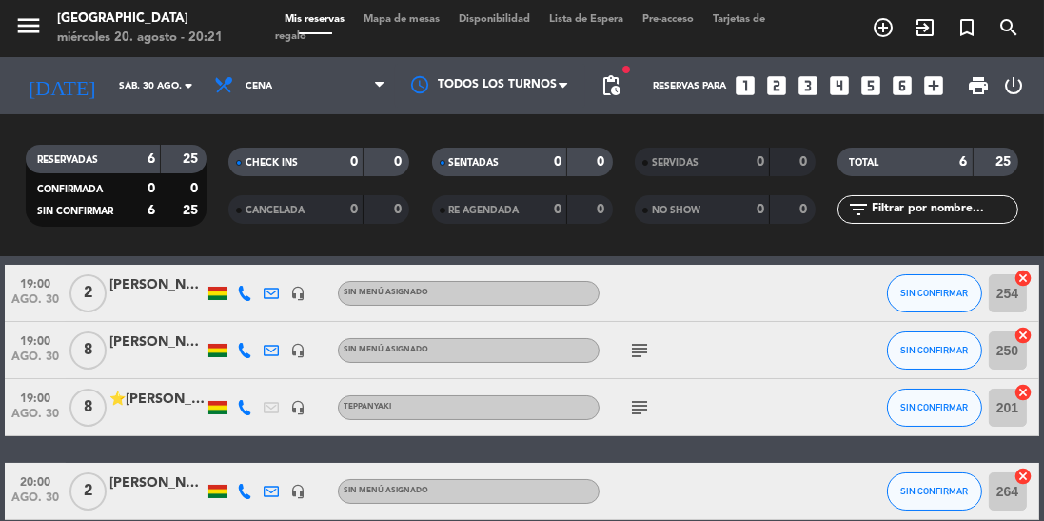
click at [124, 88] on input "sáb. 30 ago." at bounding box center [179, 86] width 140 height 30
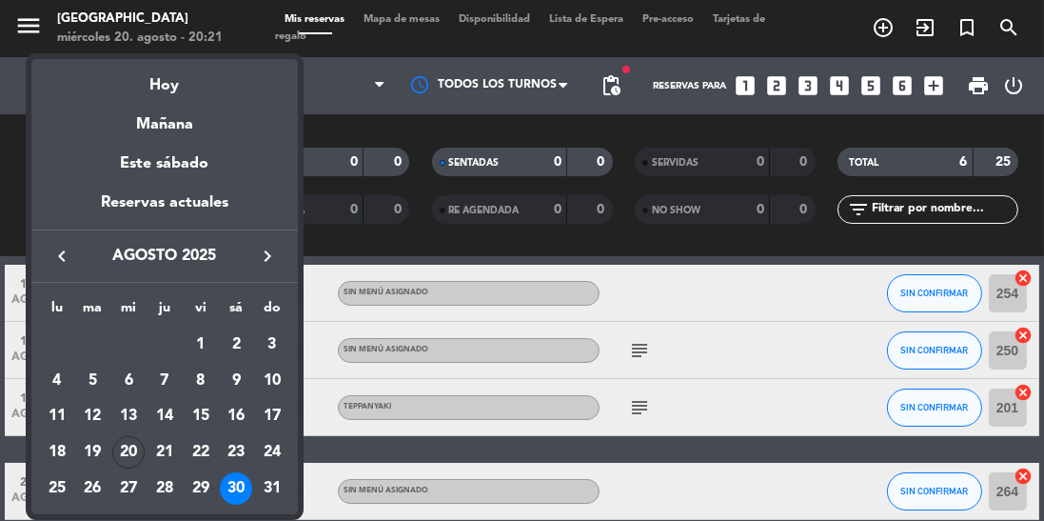
click at [240, 456] on div "23" at bounding box center [236, 452] width 32 height 32
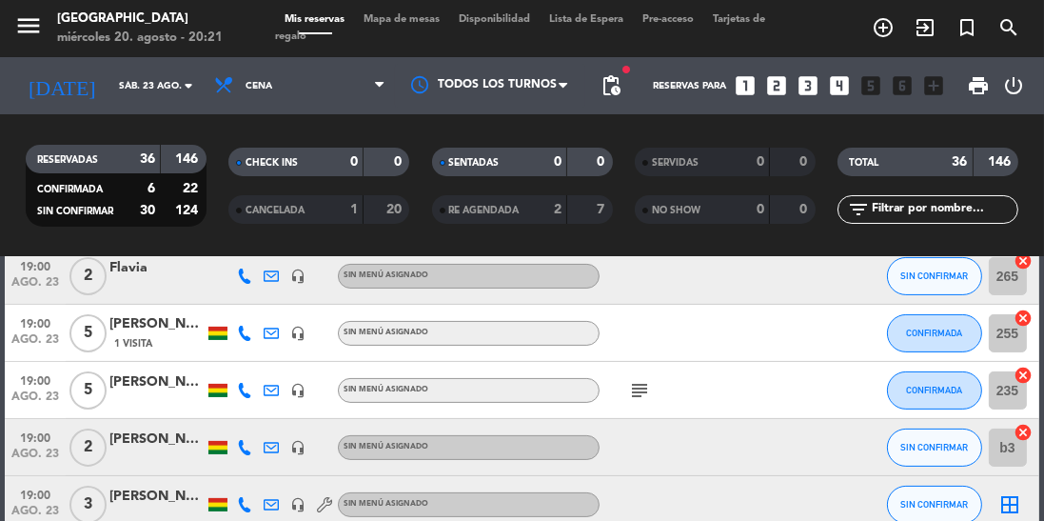
scroll to position [296, 0]
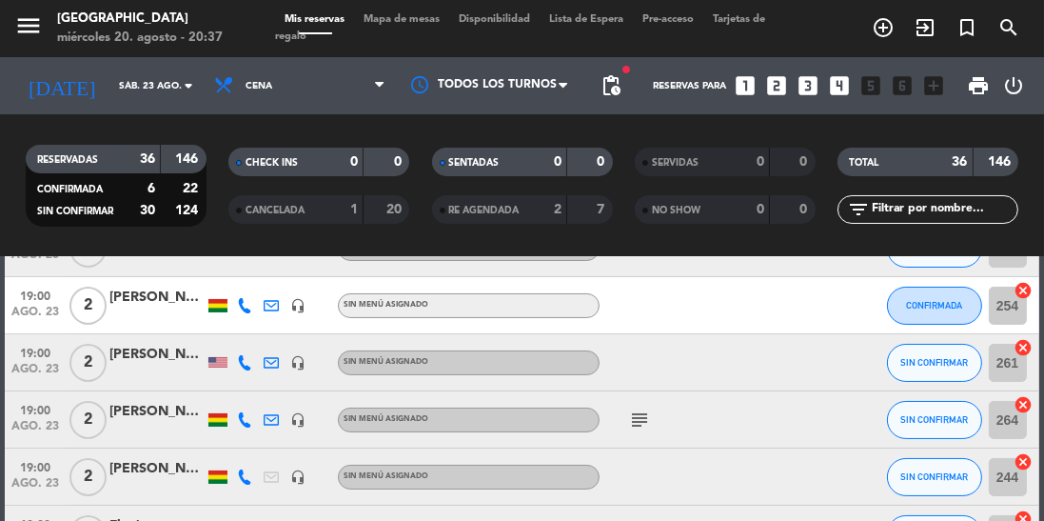
click at [148, 95] on input "sáb. 23 ago." at bounding box center [179, 86] width 140 height 30
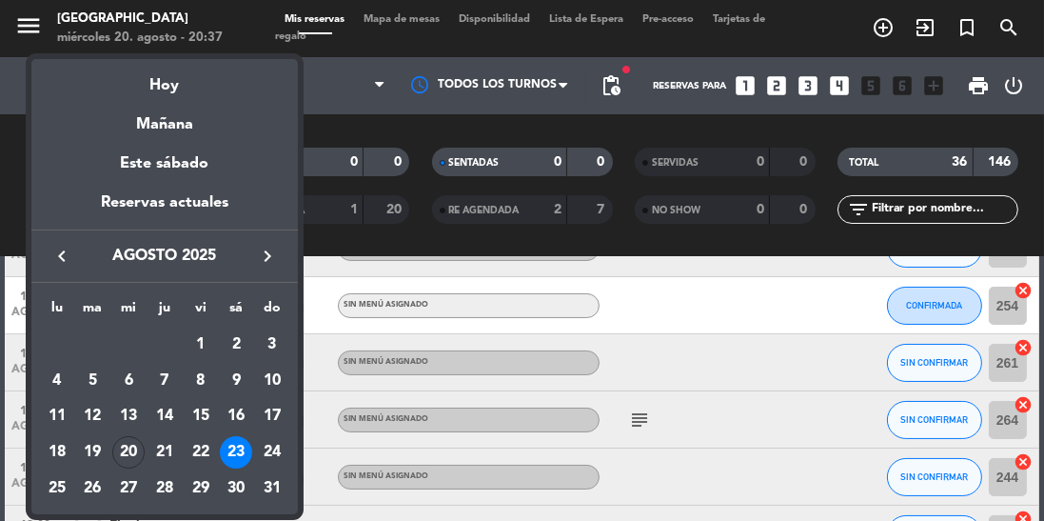
click at [171, 452] on div "21" at bounding box center [164, 452] width 32 height 32
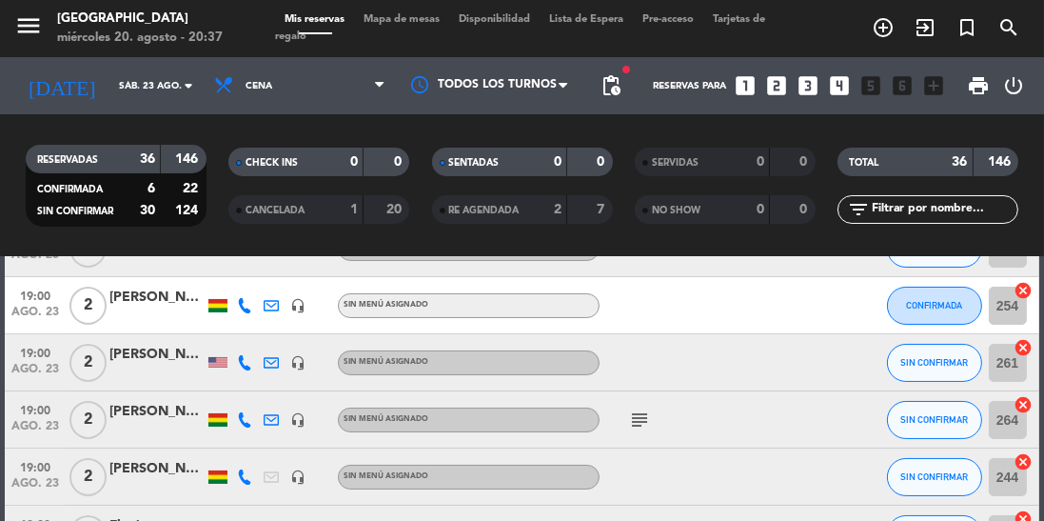
type input "jue. 21 ago."
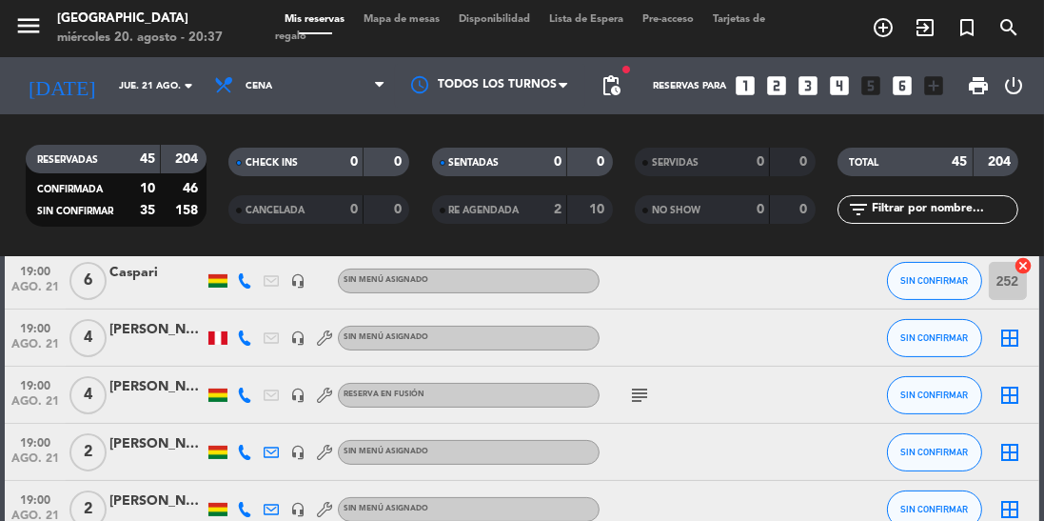
scroll to position [554, 0]
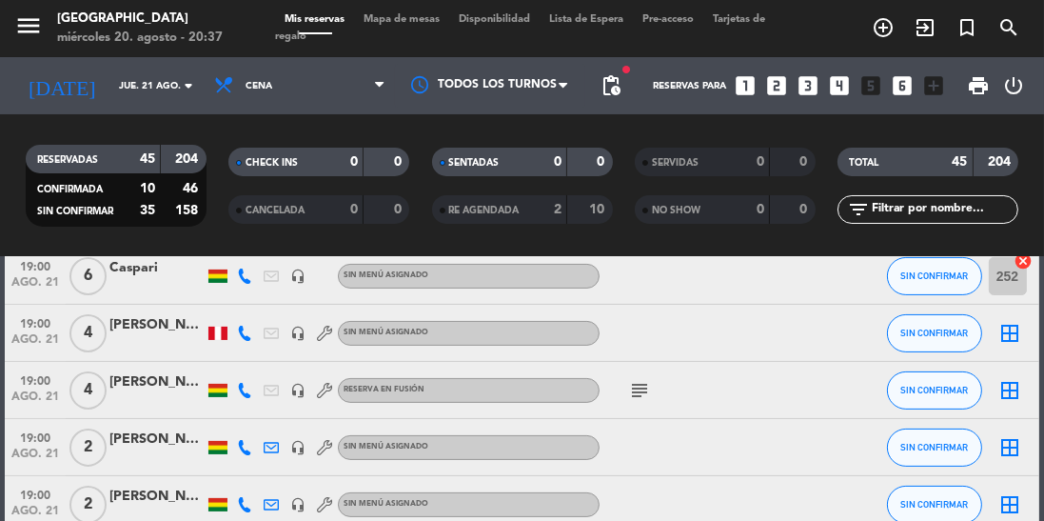
click at [647, 394] on icon "subject" at bounding box center [639, 390] width 23 height 23
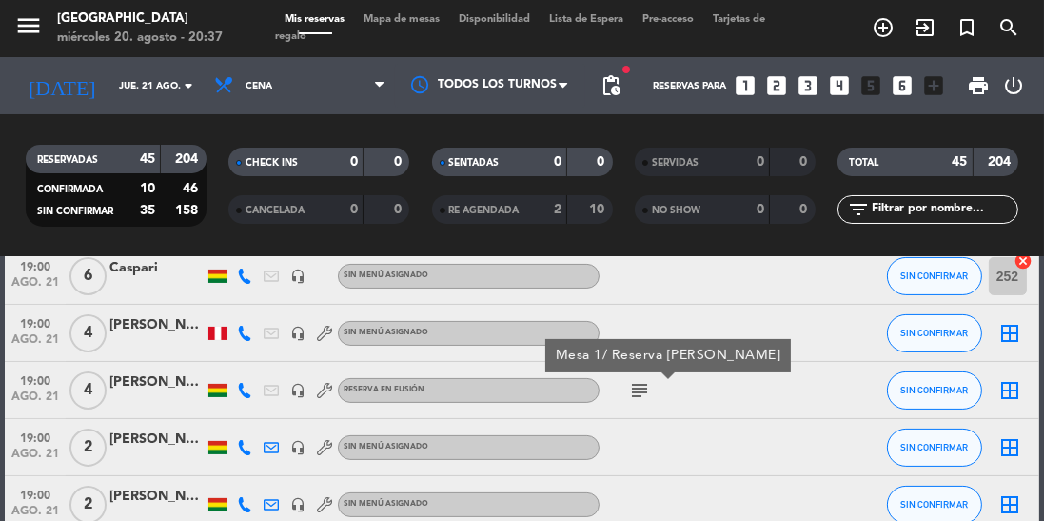
click at [632, 391] on icon "subject" at bounding box center [639, 390] width 23 height 23
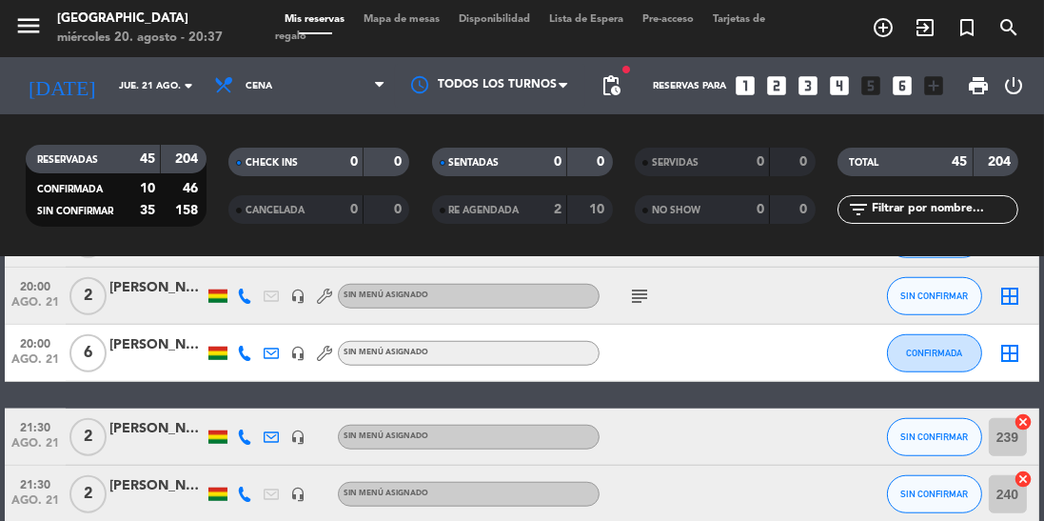
scroll to position [1615, 0]
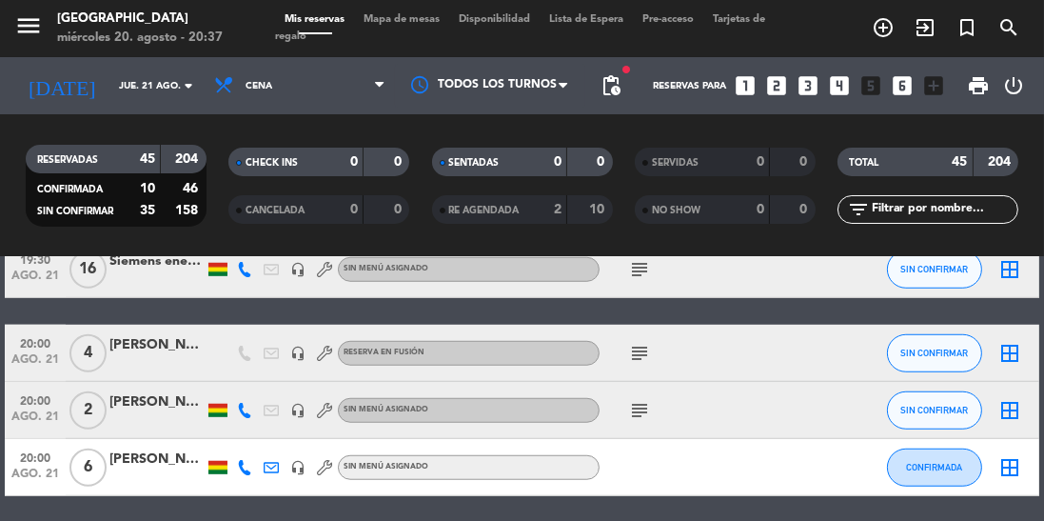
click at [635, 358] on icon "subject" at bounding box center [639, 353] width 23 height 23
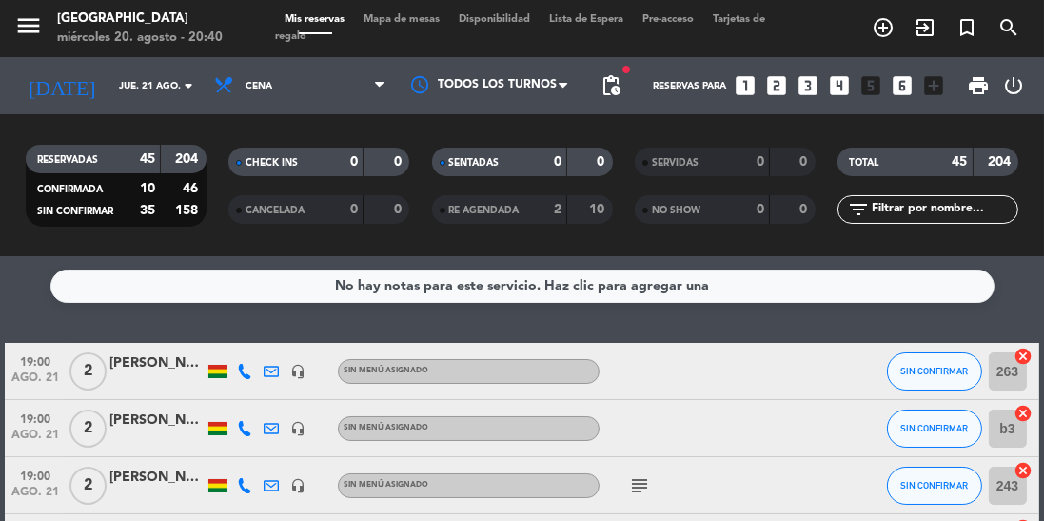
scroll to position [0, 0]
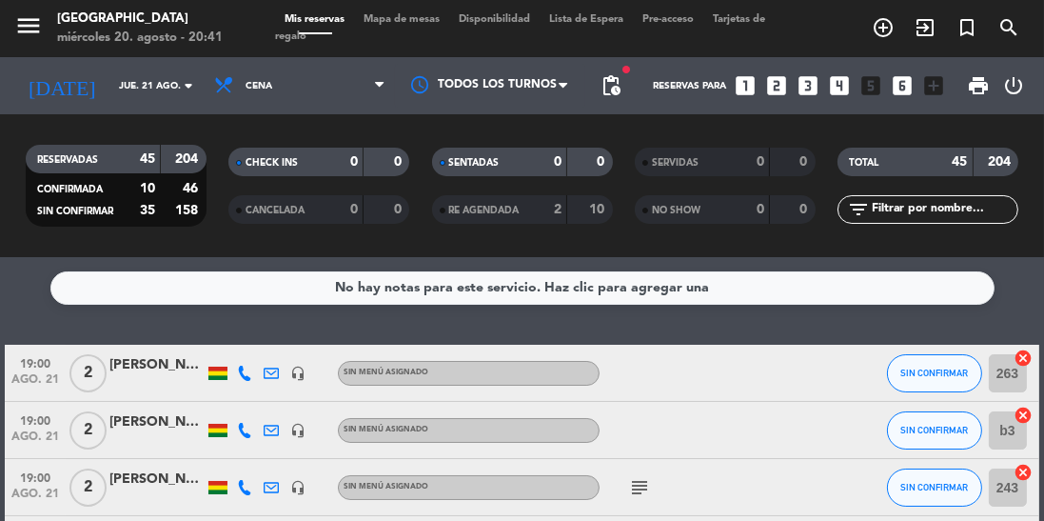
click at [779, 86] on icon "looks_two" at bounding box center [776, 85] width 25 height 25
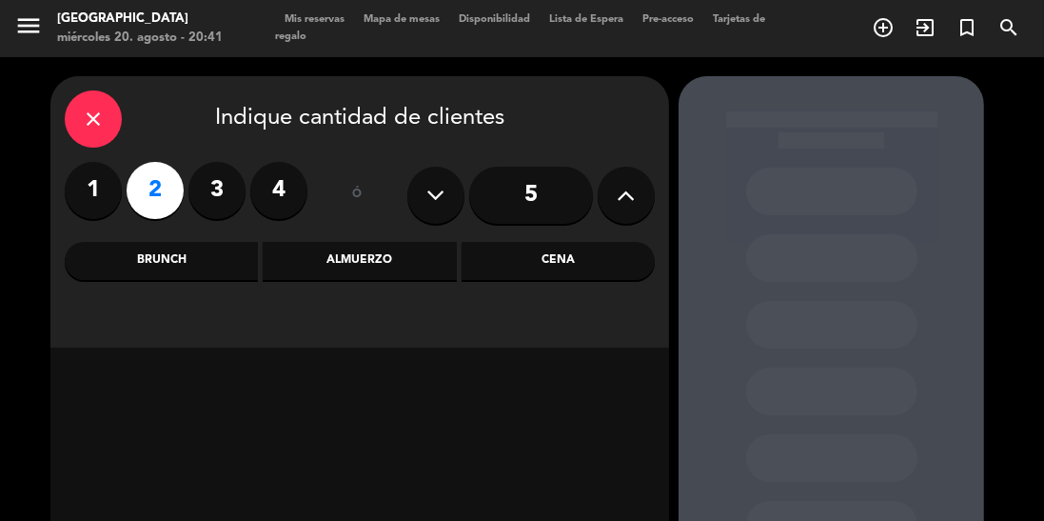
click at [605, 266] on div "Cena" at bounding box center [558, 261] width 193 height 38
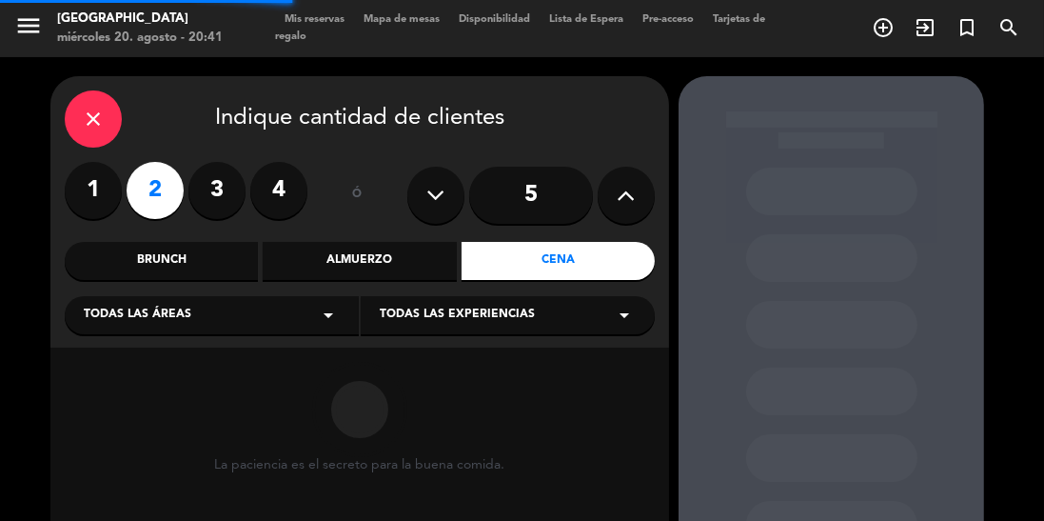
click at [568, 318] on div "Todas las experiencias arrow_drop_down" at bounding box center [508, 315] width 294 height 38
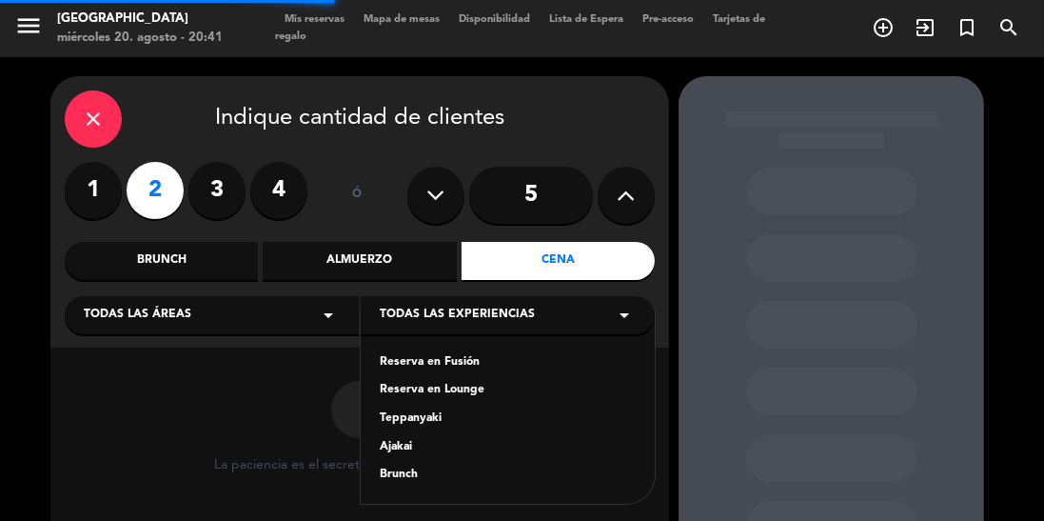
click at [522, 363] on div "Reserva en Fusión" at bounding box center [508, 362] width 256 height 19
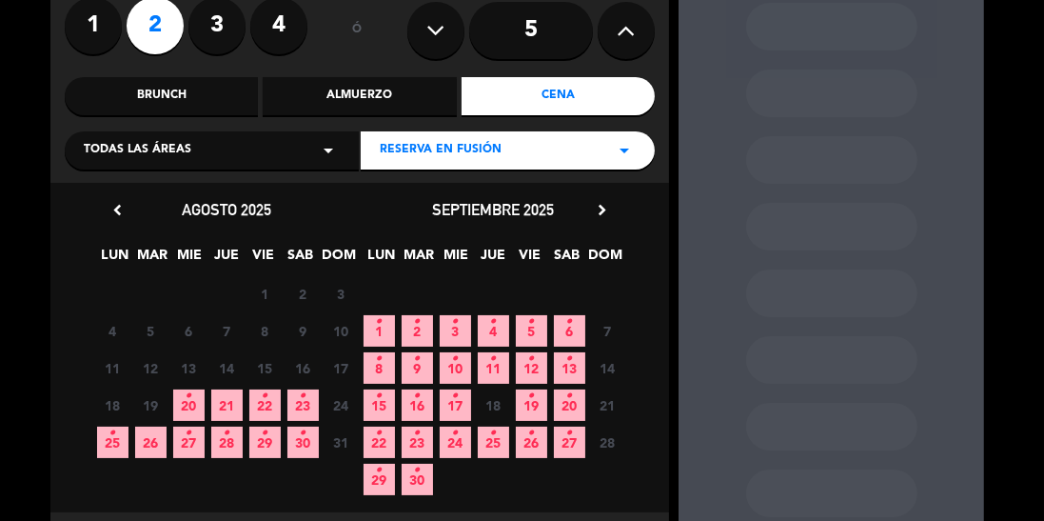
click at [223, 405] on span "21" at bounding box center [226, 404] width 31 height 31
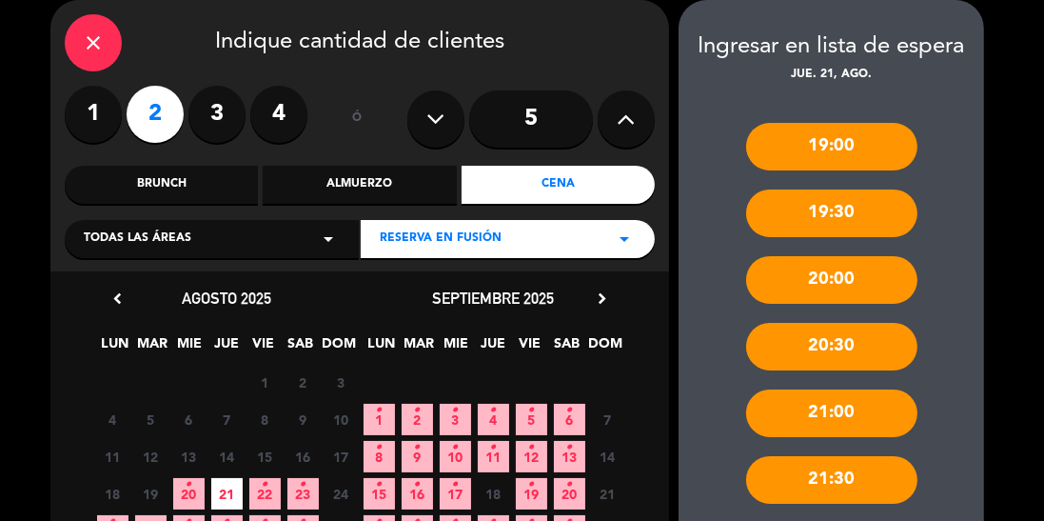
scroll to position [165, 0]
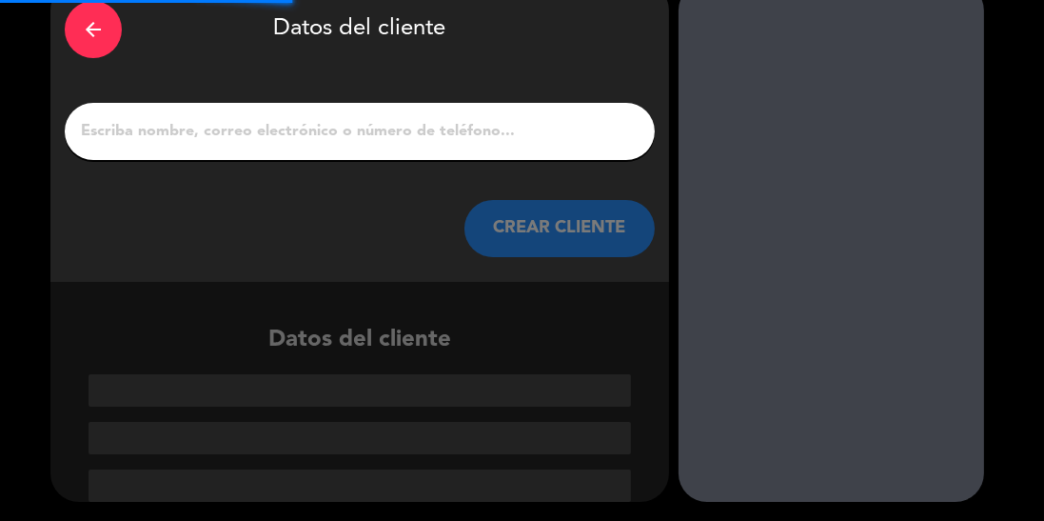
scroll to position [2, 0]
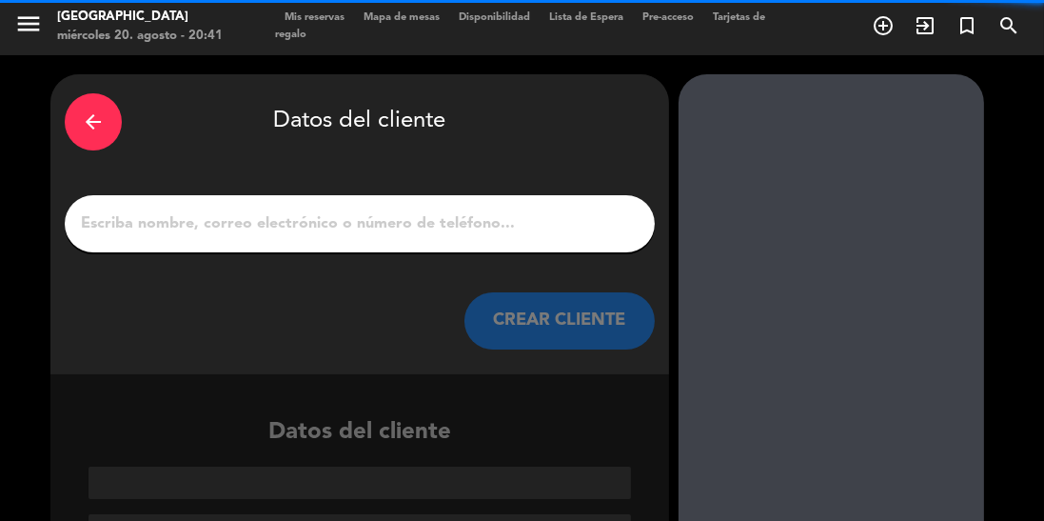
click at [487, 214] on input "1" at bounding box center [360, 223] width 562 height 27
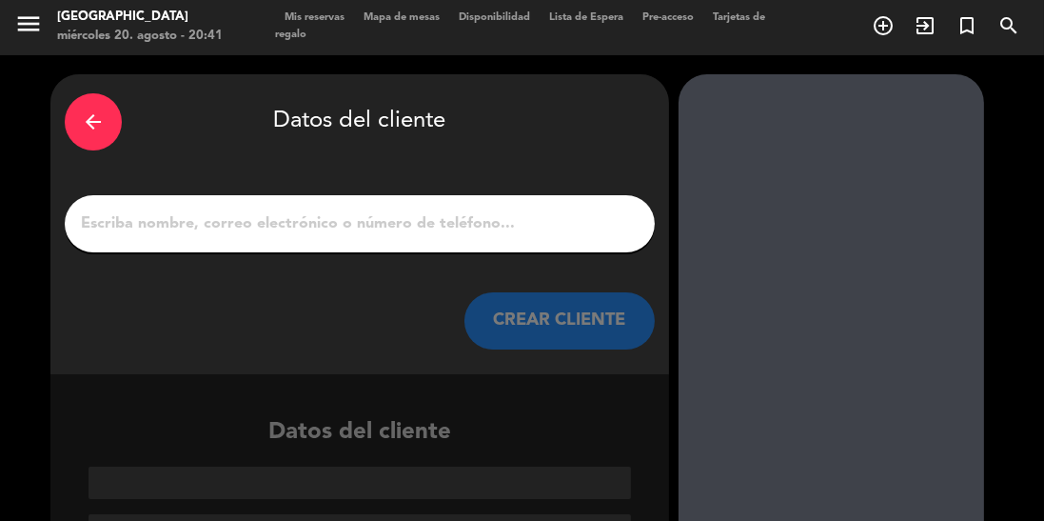
scroll to position [0, 0]
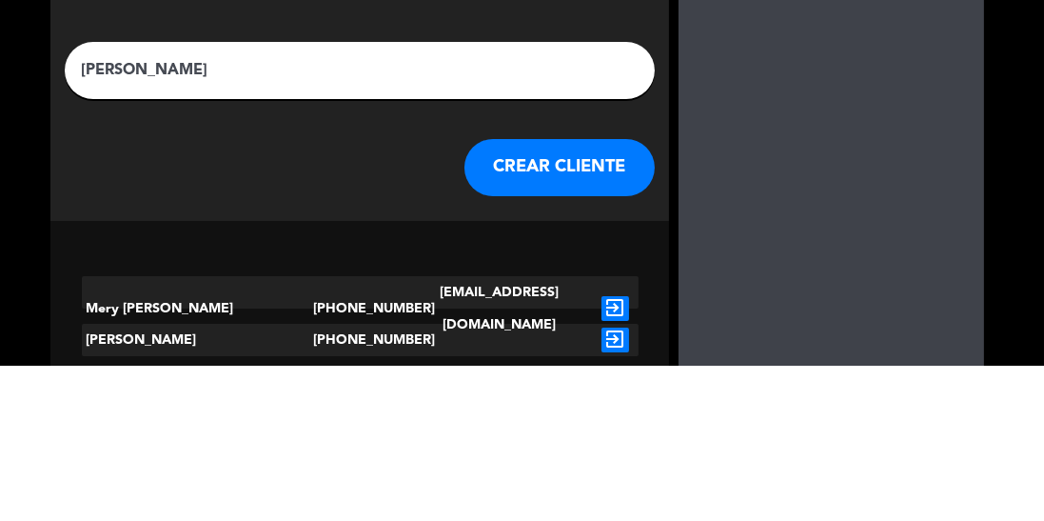
type input "[PERSON_NAME]"
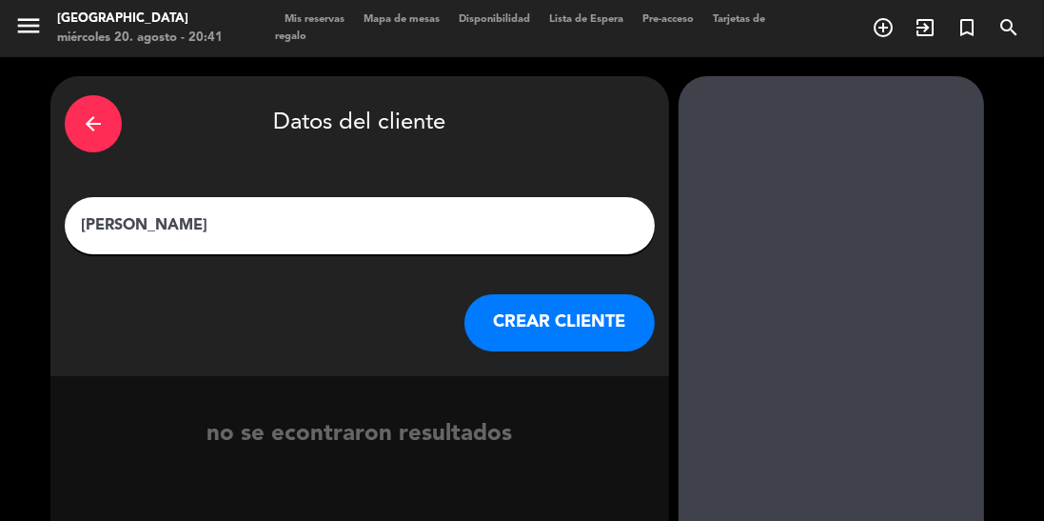
scroll to position [91, 0]
click at [582, 294] on button "CREAR CLIENTE" at bounding box center [559, 322] width 190 height 57
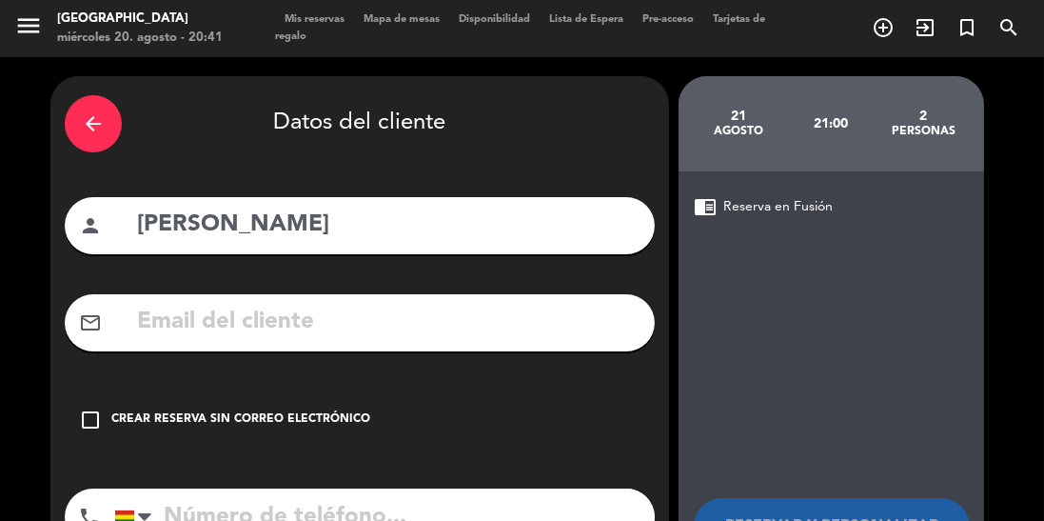
click at [327, 410] on div "Crear reserva sin correo electrónico" at bounding box center [240, 419] width 259 height 19
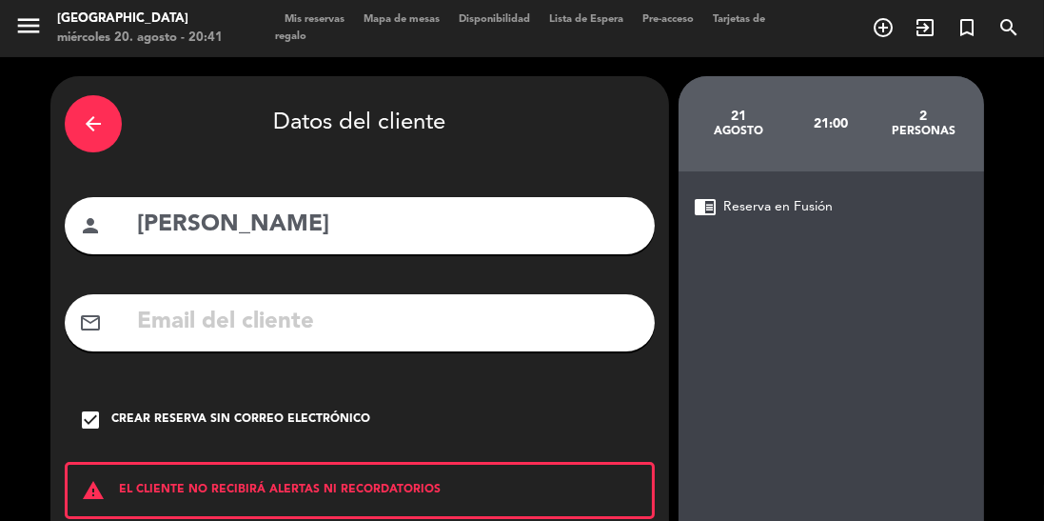
scroll to position [121, 0]
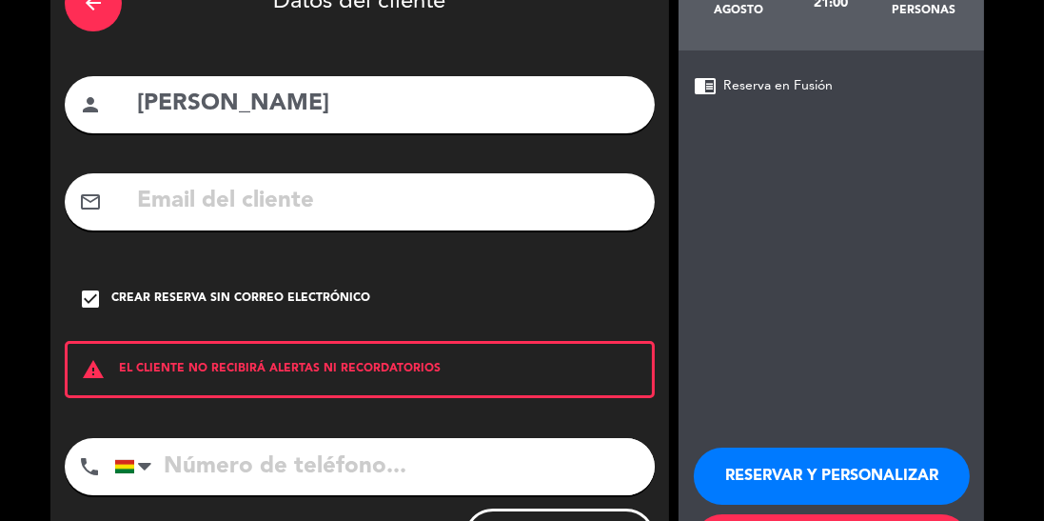
click at [789, 447] on button "RESERVAR Y PERSONALIZAR" at bounding box center [832, 475] width 276 height 57
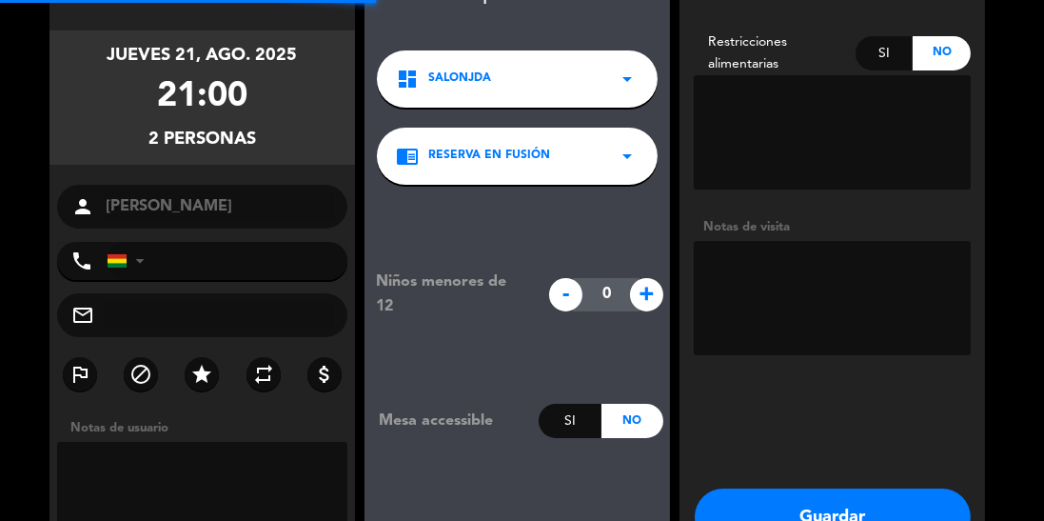
scroll to position [76, 0]
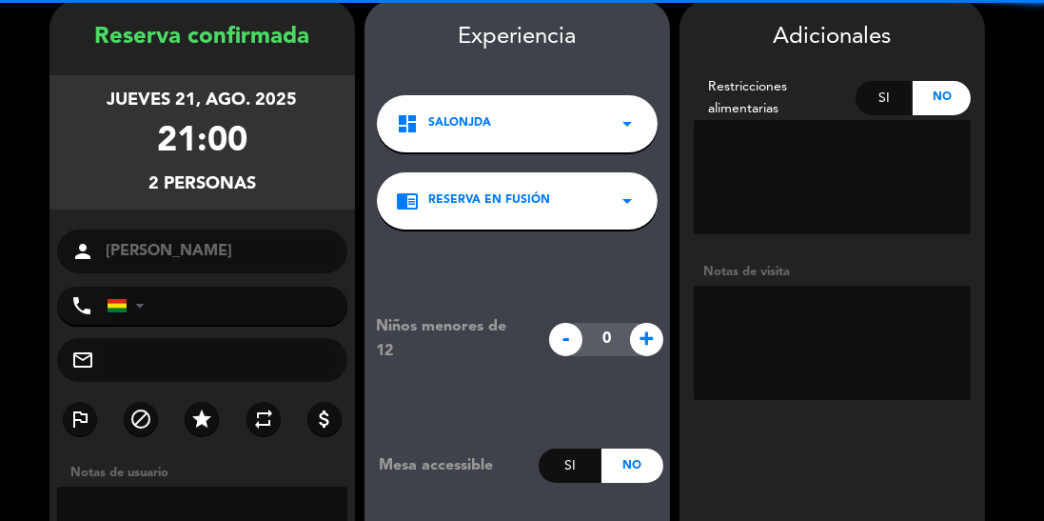
click at [829, 320] on textarea at bounding box center [832, 343] width 277 height 114
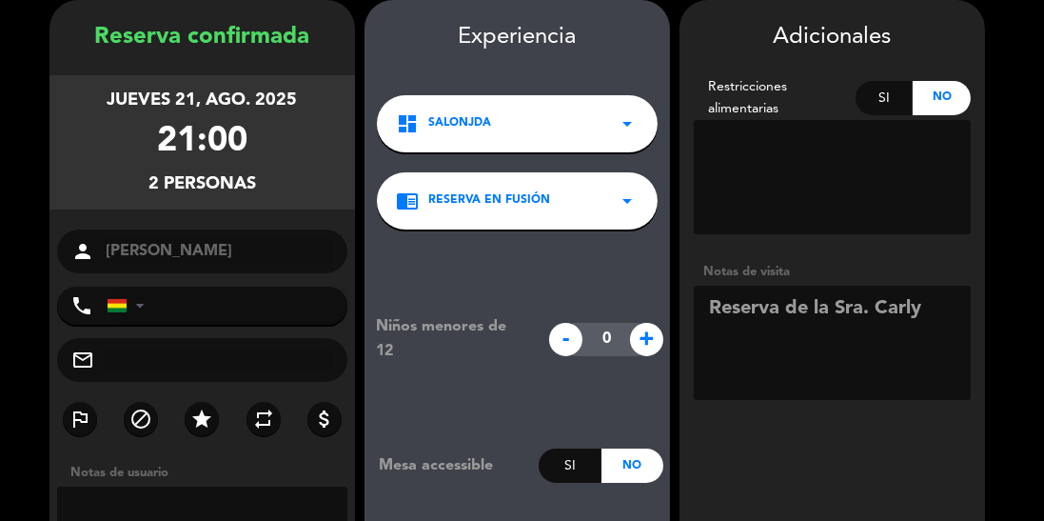
scroll to position [149, 0]
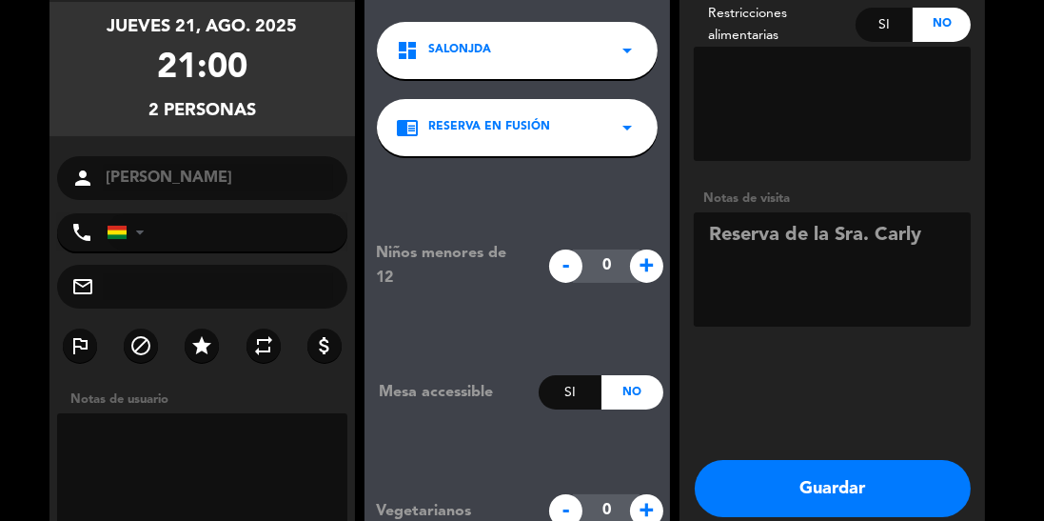
type textarea "Reserva de la Sra. Carly"
click at [818, 488] on button "Guardar" at bounding box center [833, 488] width 276 height 57
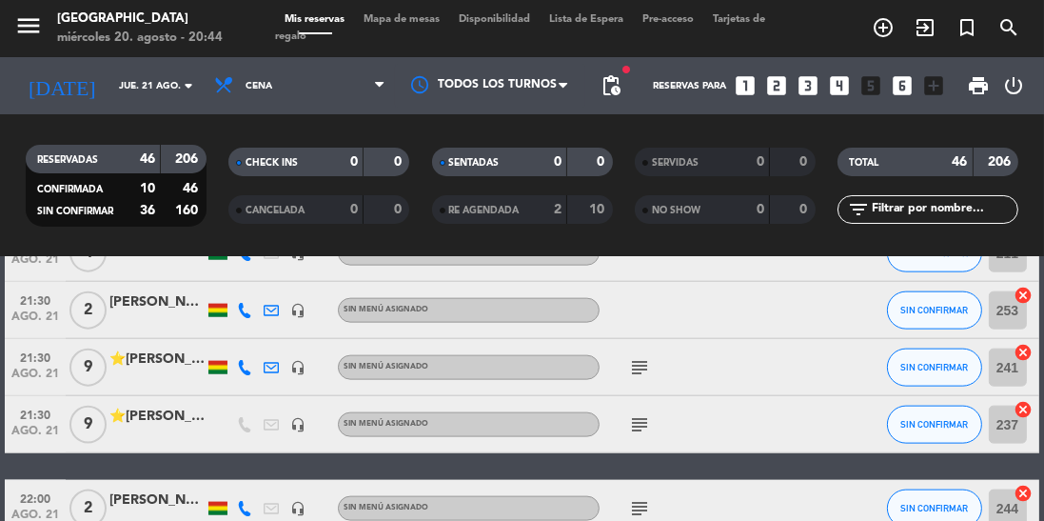
scroll to position [2587, 0]
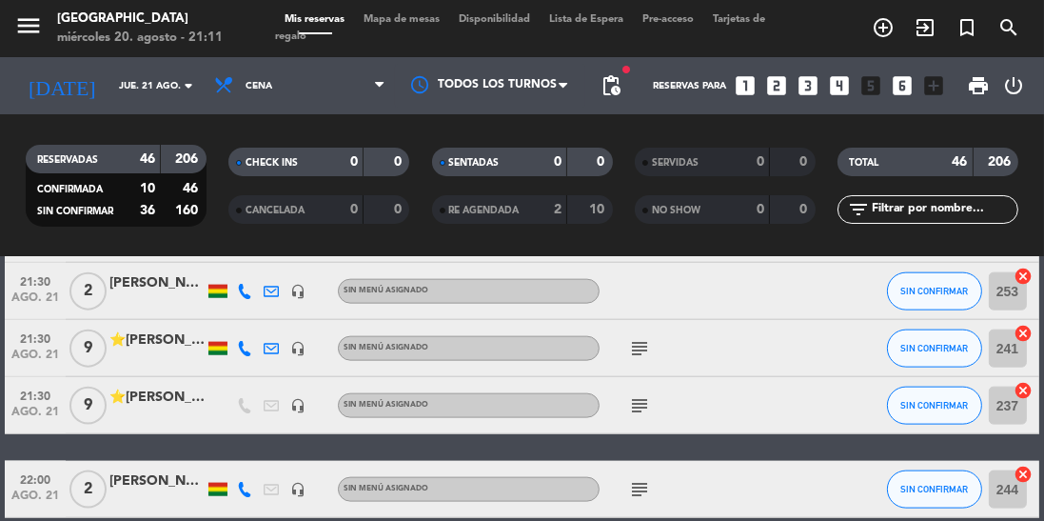
click at [150, 347] on div "⭐[PERSON_NAME]" at bounding box center [156, 340] width 95 height 22
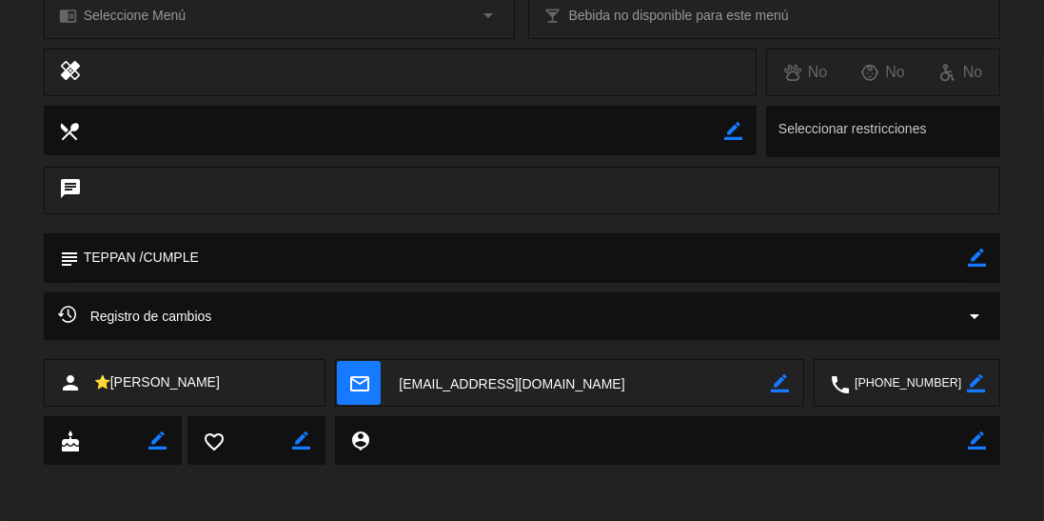
scroll to position [0, 0]
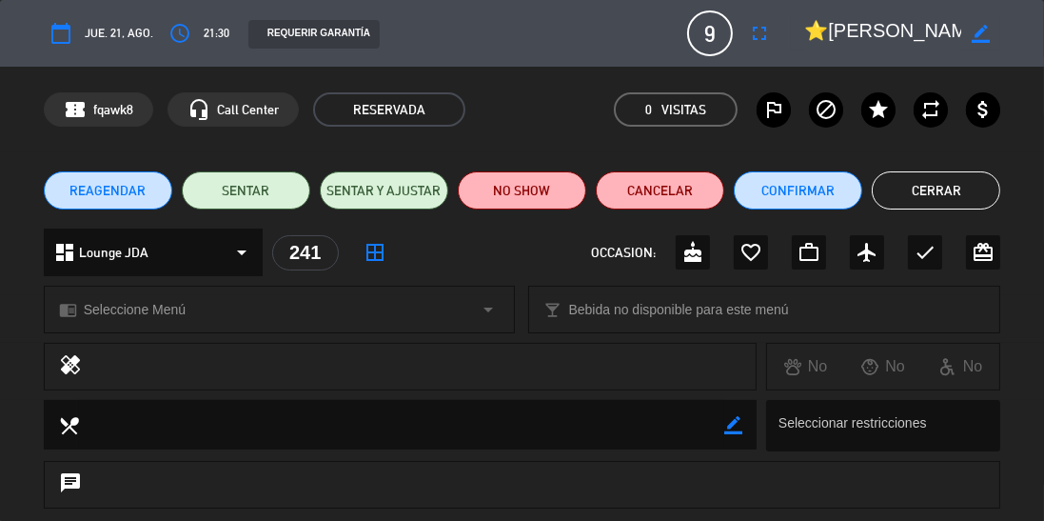
click at [912, 181] on button "Cerrar" at bounding box center [936, 190] width 128 height 38
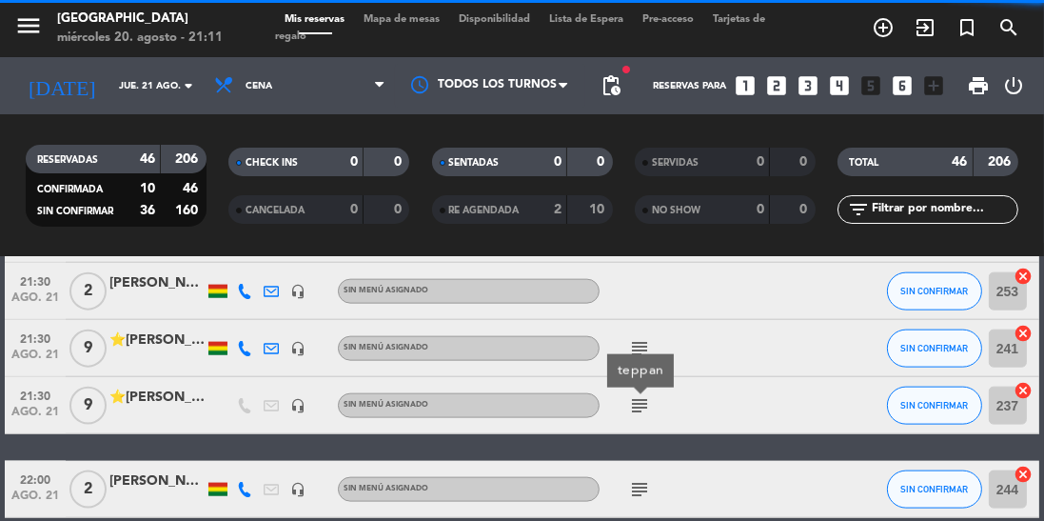
click at [649, 343] on icon "subject" at bounding box center [639, 348] width 23 height 23
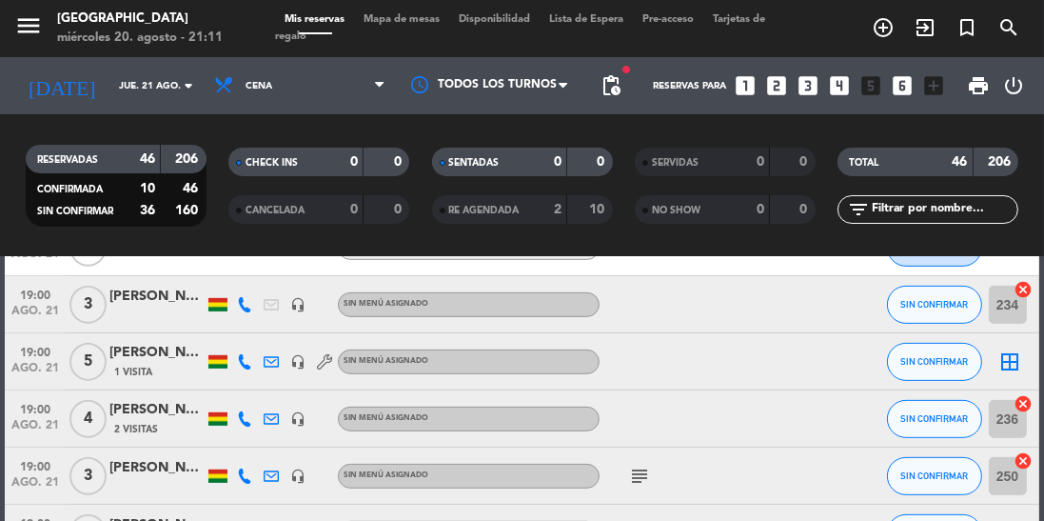
scroll to position [956, 0]
